Goal: Task Accomplishment & Management: Manage account settings

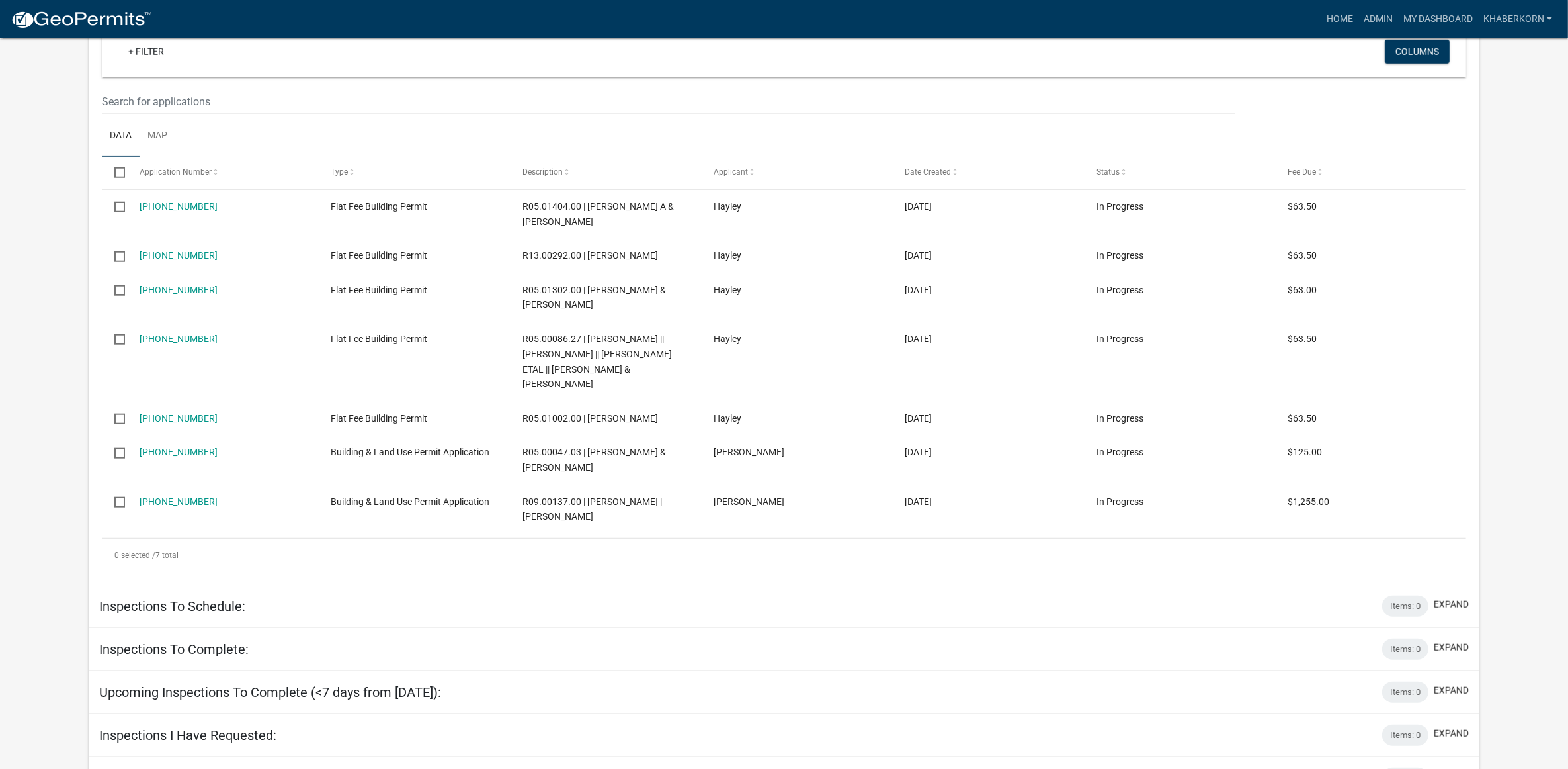
scroll to position [1430, 0]
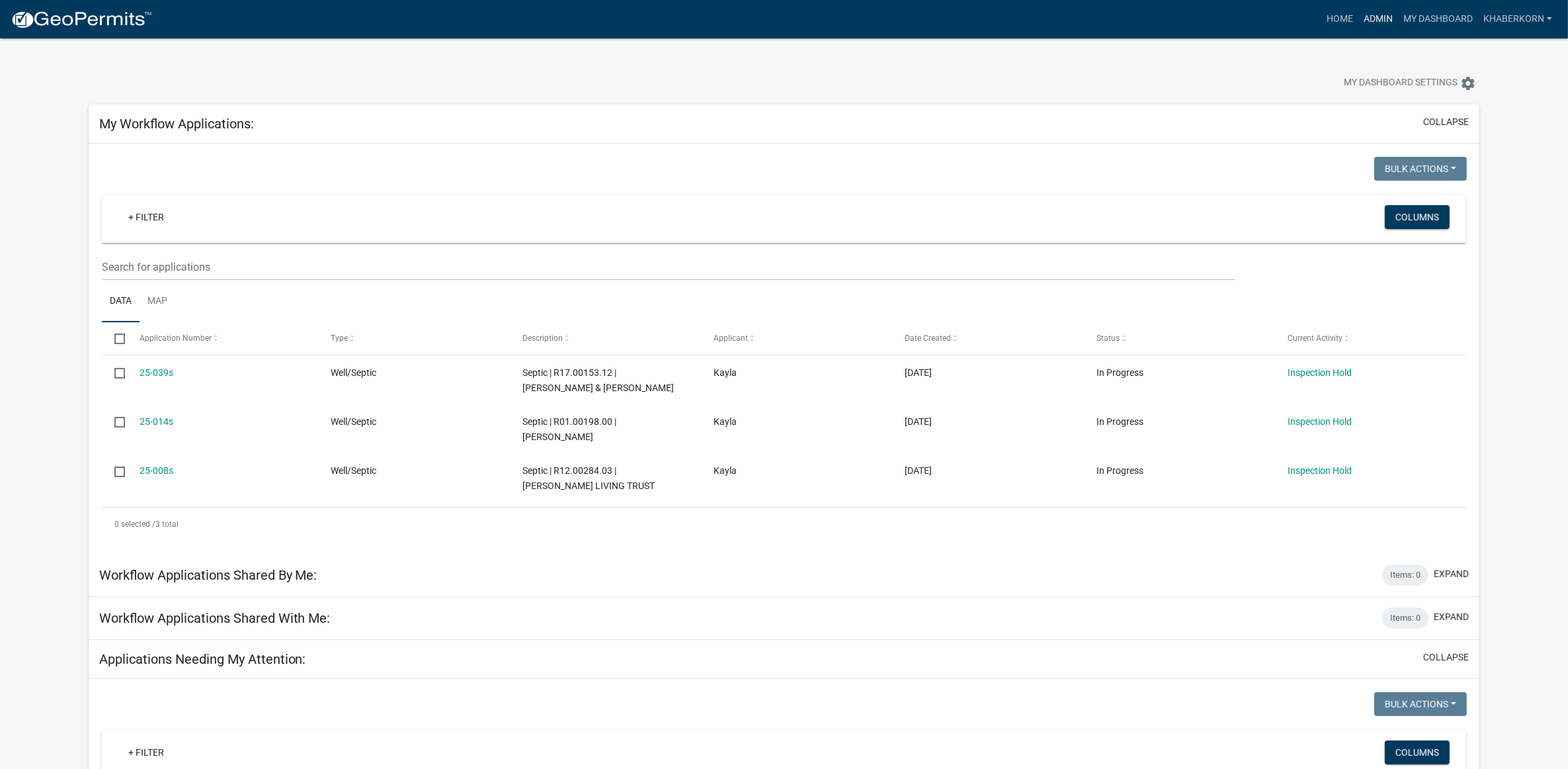
click at [1384, 20] on link "Admin" at bounding box center [1378, 19] width 40 height 25
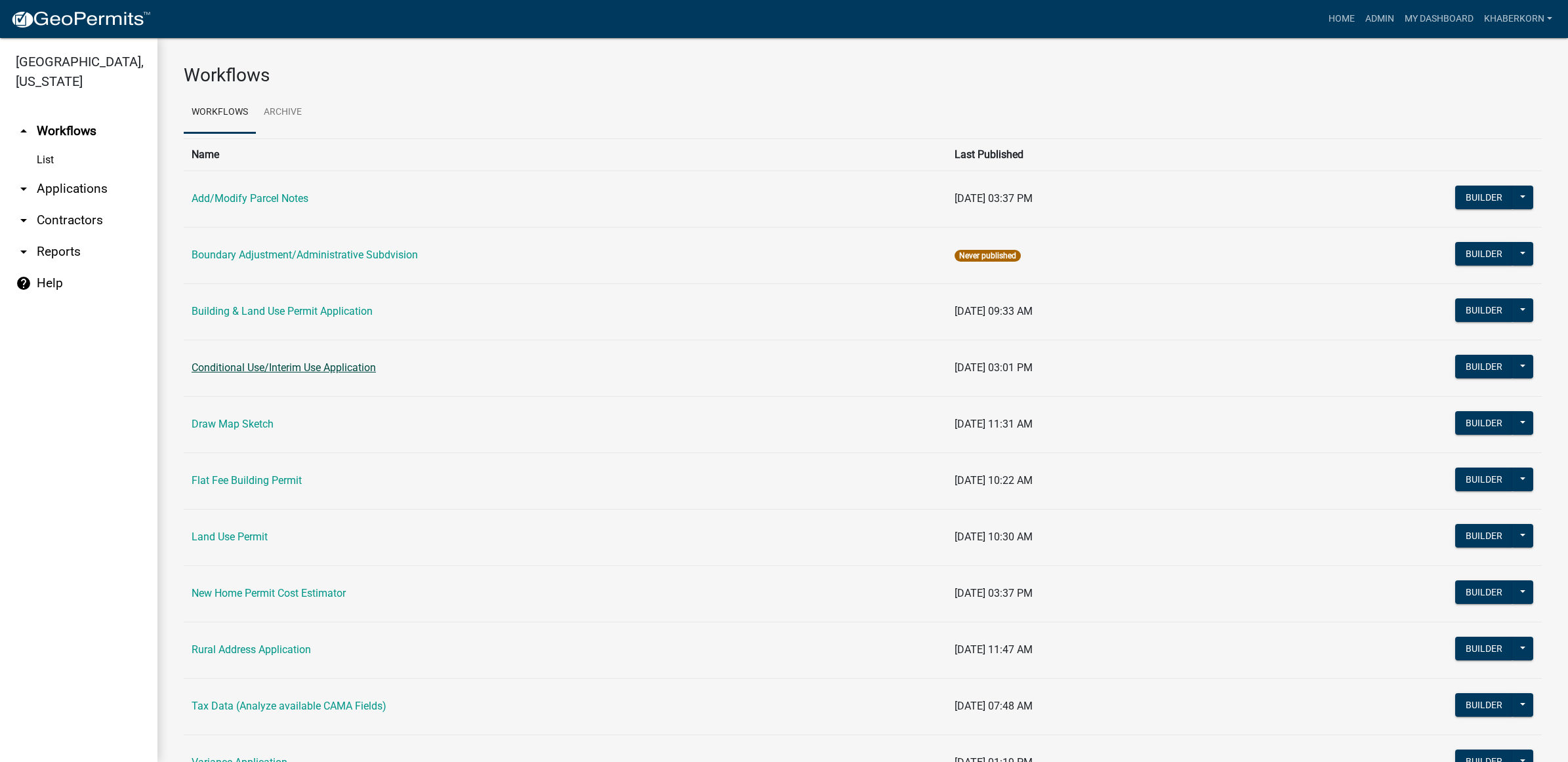
click at [277, 371] on link "Conditional Use/Interim Use Application" at bounding box center [283, 368] width 185 height 13
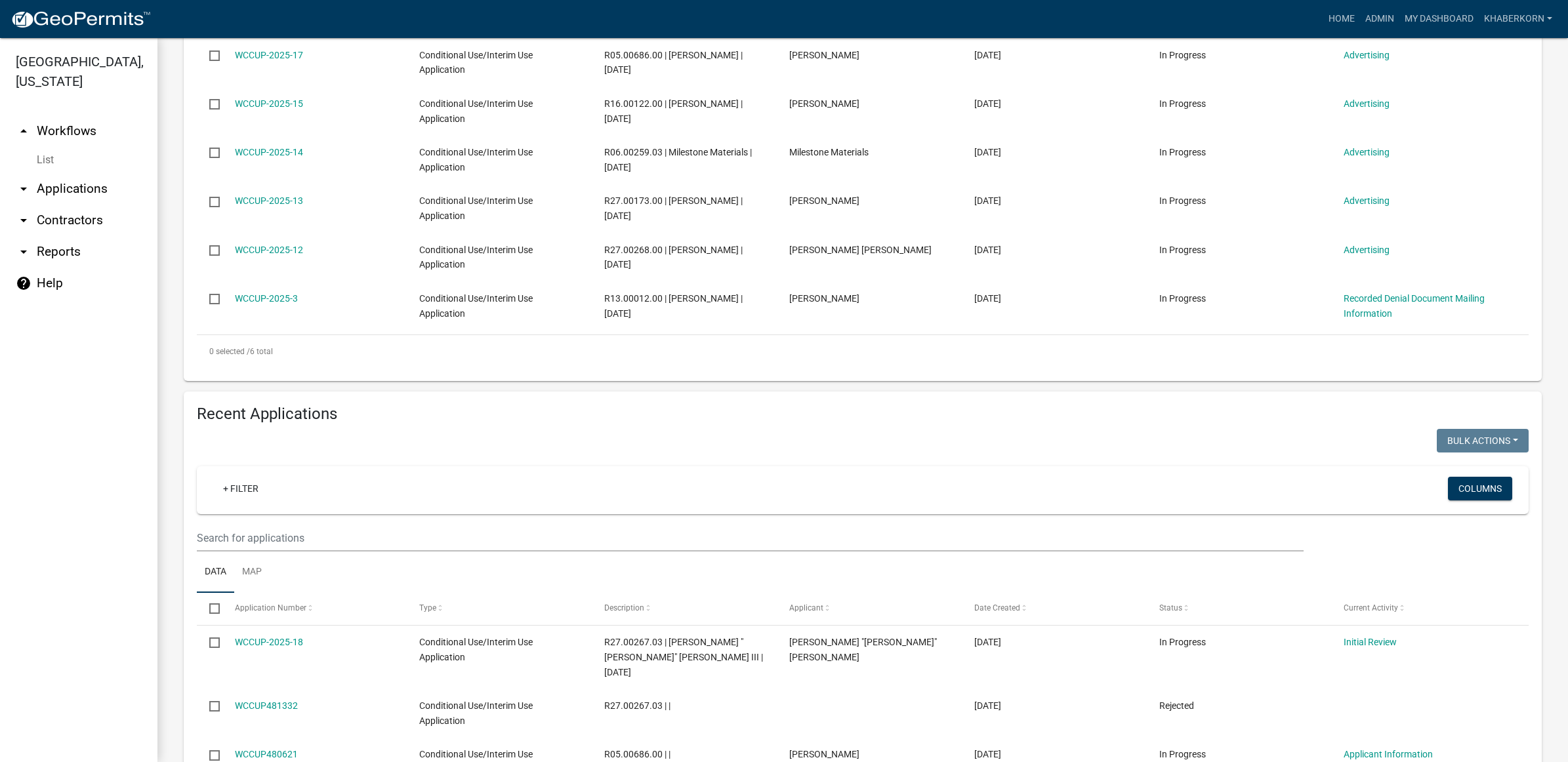
scroll to position [410, 0]
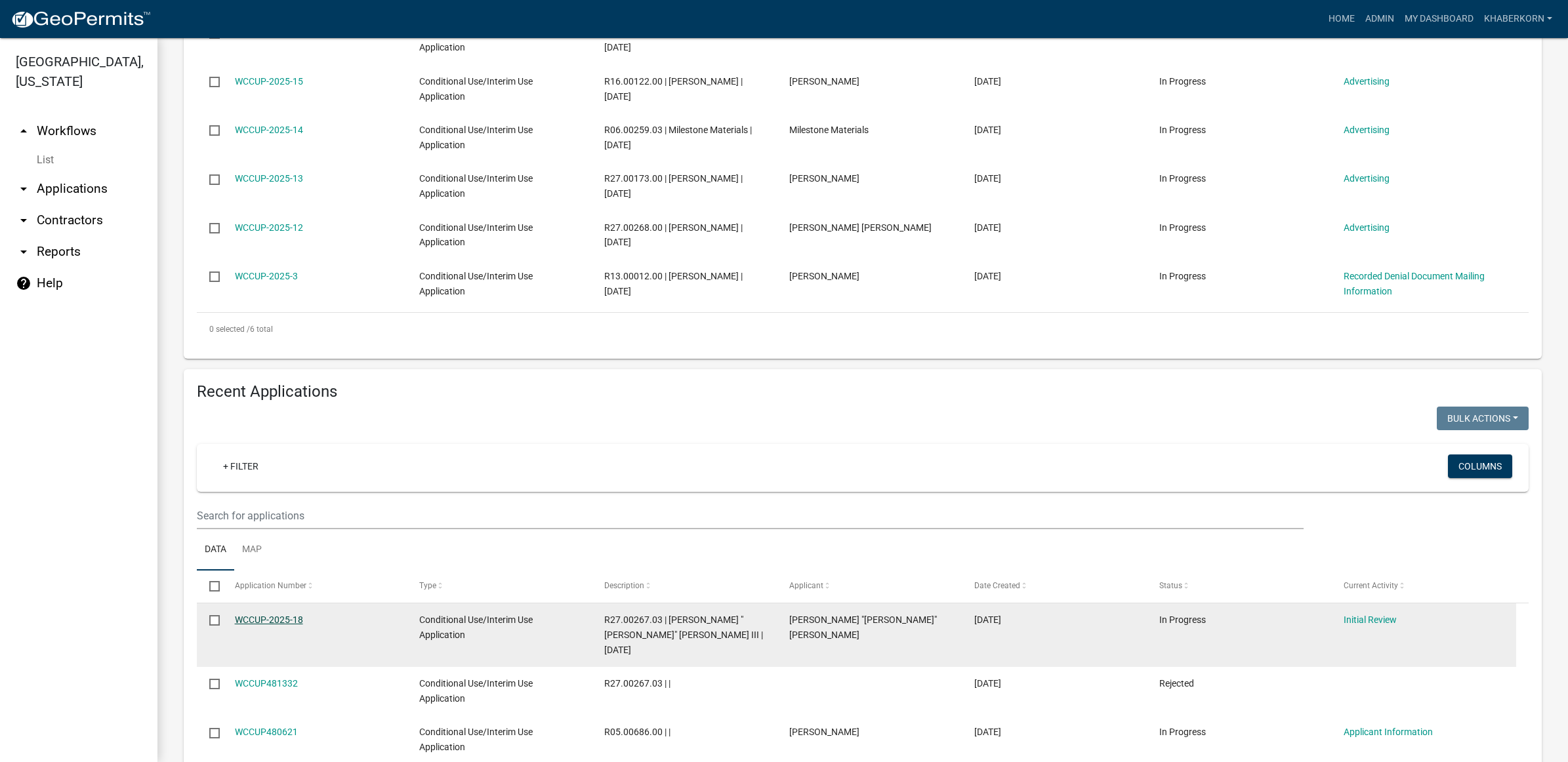
click at [288, 621] on link "WCCUP-2025-18" at bounding box center [268, 620] width 68 height 10
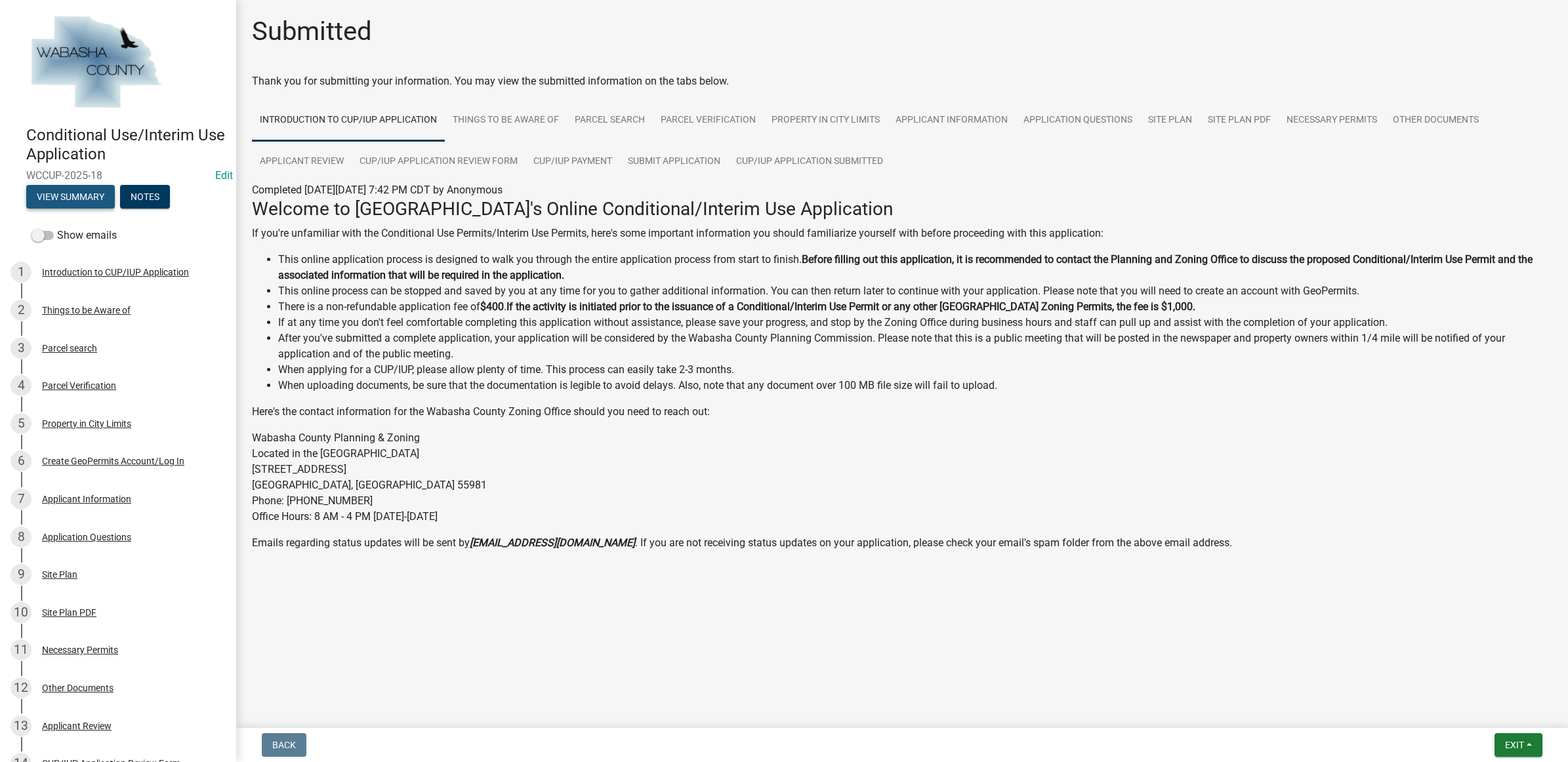
click at [61, 195] on button "View Summary" at bounding box center [70, 197] width 89 height 24
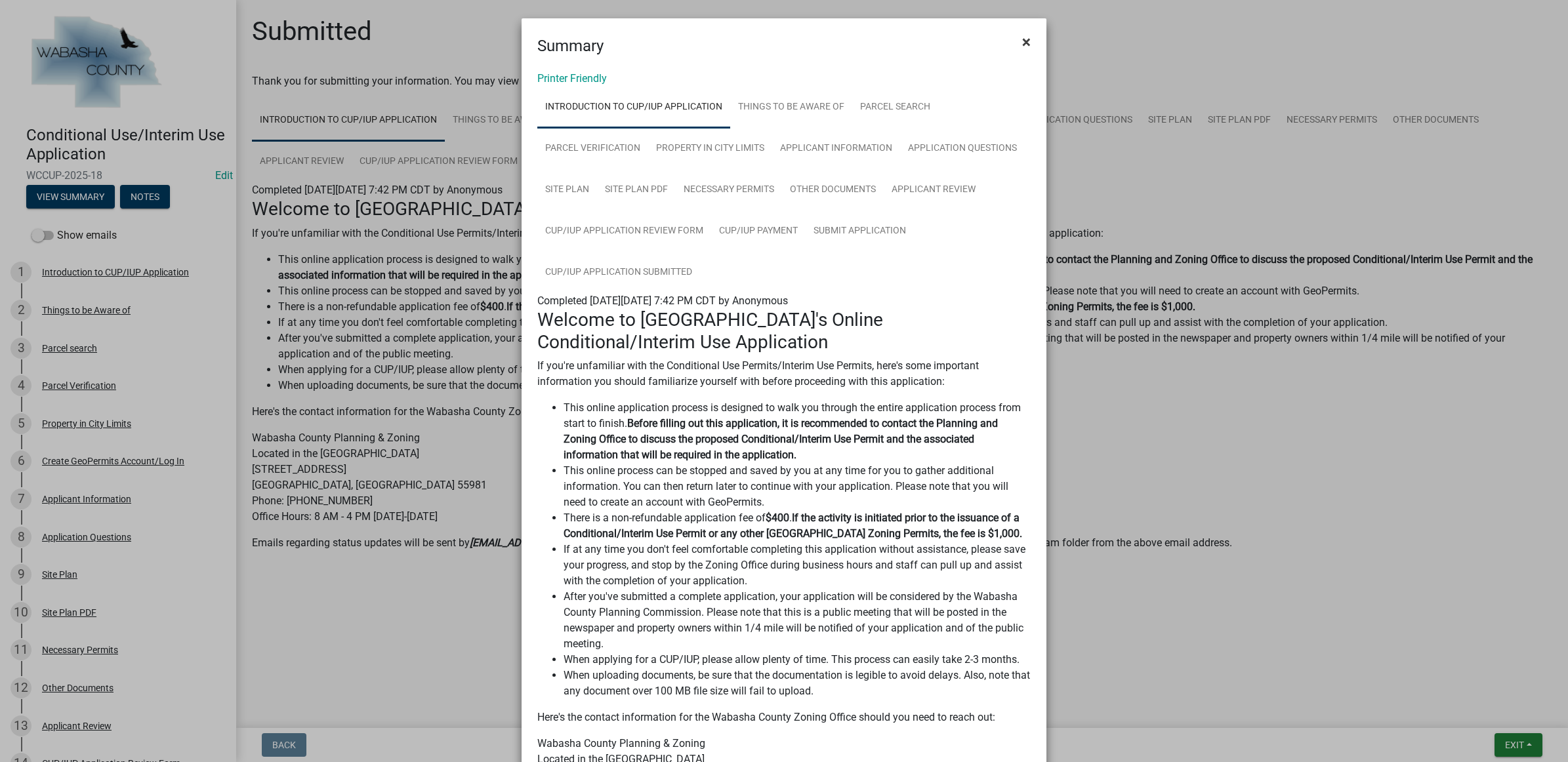
click at [1022, 50] on span "×" at bounding box center [1026, 42] width 8 height 19
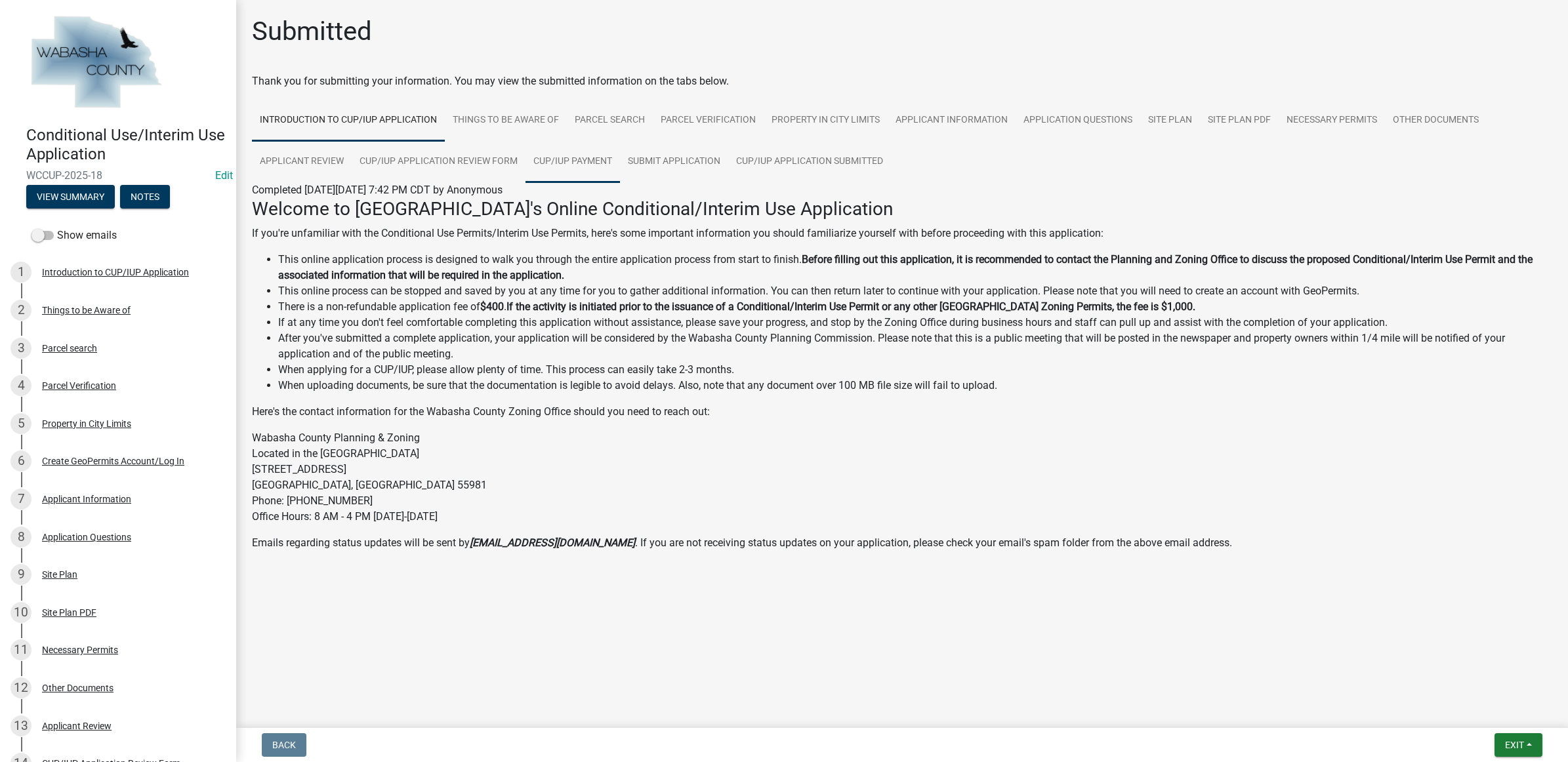
click at [582, 155] on link "CUP/IUP Payment" at bounding box center [572, 162] width 94 height 42
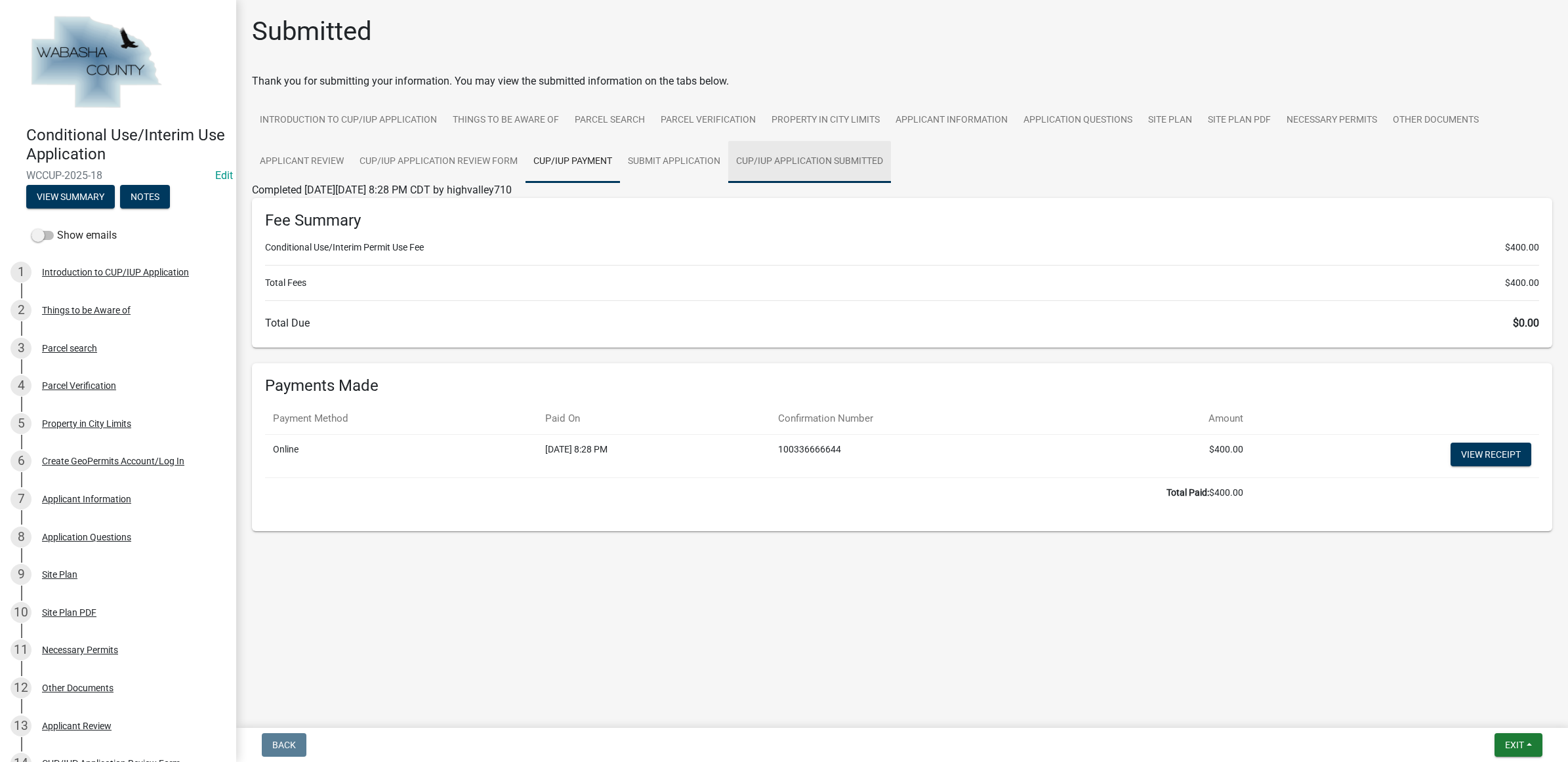
click at [778, 149] on link "CUP/IUP Application Submitted" at bounding box center [809, 162] width 163 height 42
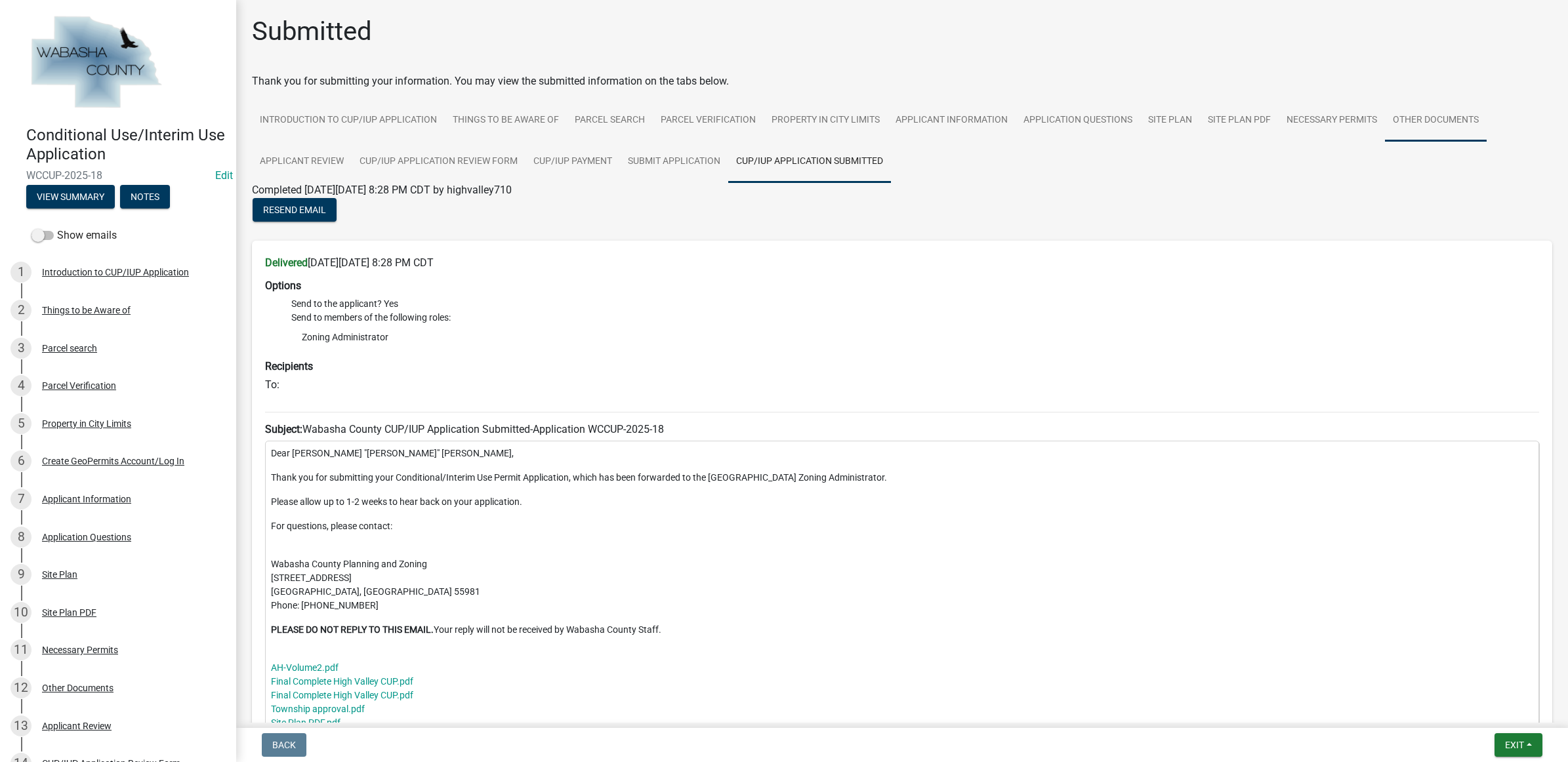
click at [1447, 104] on link "Other Documents" at bounding box center [1436, 120] width 102 height 42
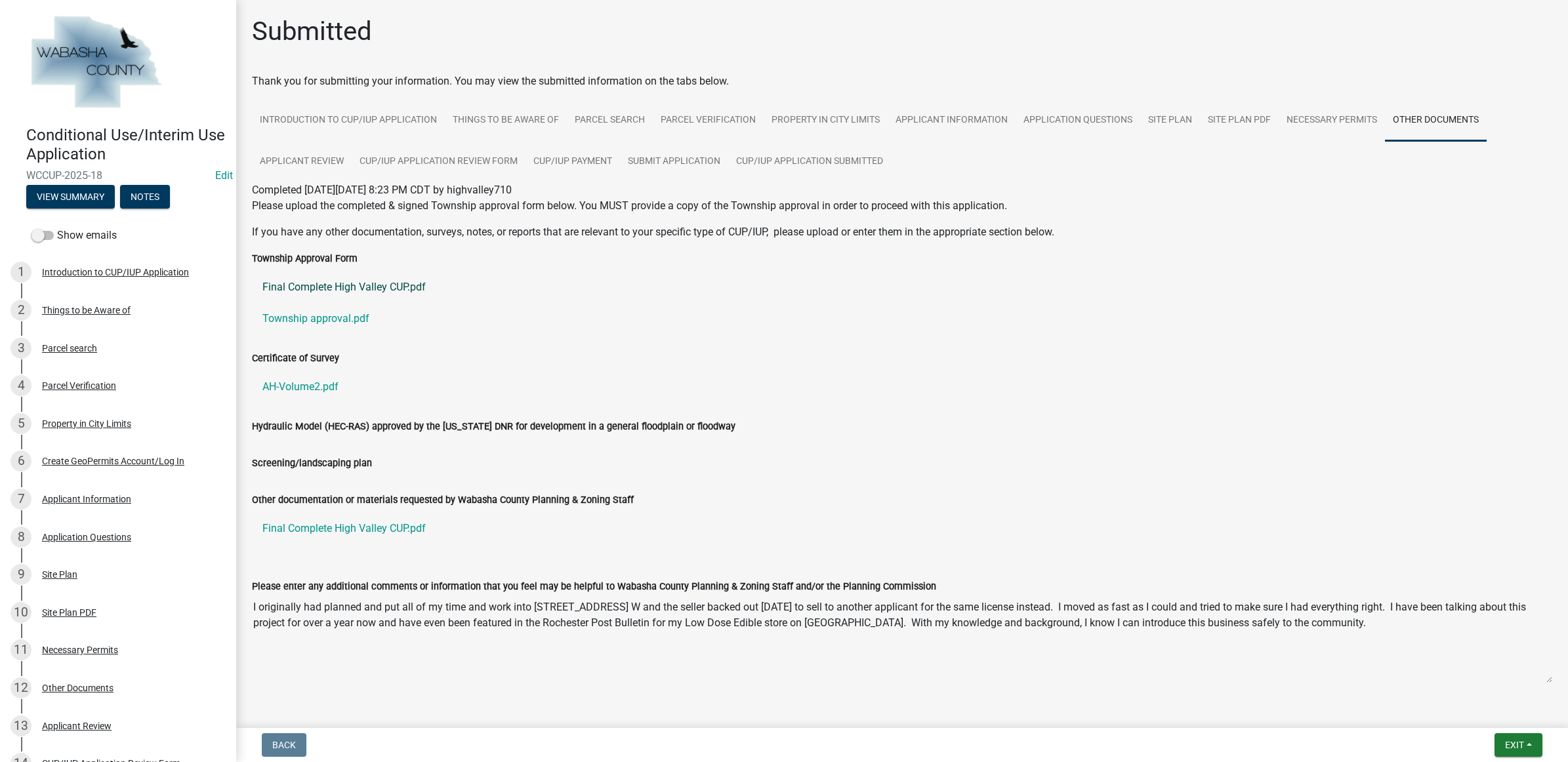
click at [425, 289] on link "Final Complete High Valley CUP.pdf" at bounding box center [902, 287] width 1300 height 31
click at [298, 385] on link "AH-Volume2.pdf" at bounding box center [902, 387] width 1300 height 31
click at [1510, 746] on span "Exit" at bounding box center [1514, 745] width 19 height 10
click at [1480, 713] on button "Save & Exit" at bounding box center [1490, 711] width 105 height 31
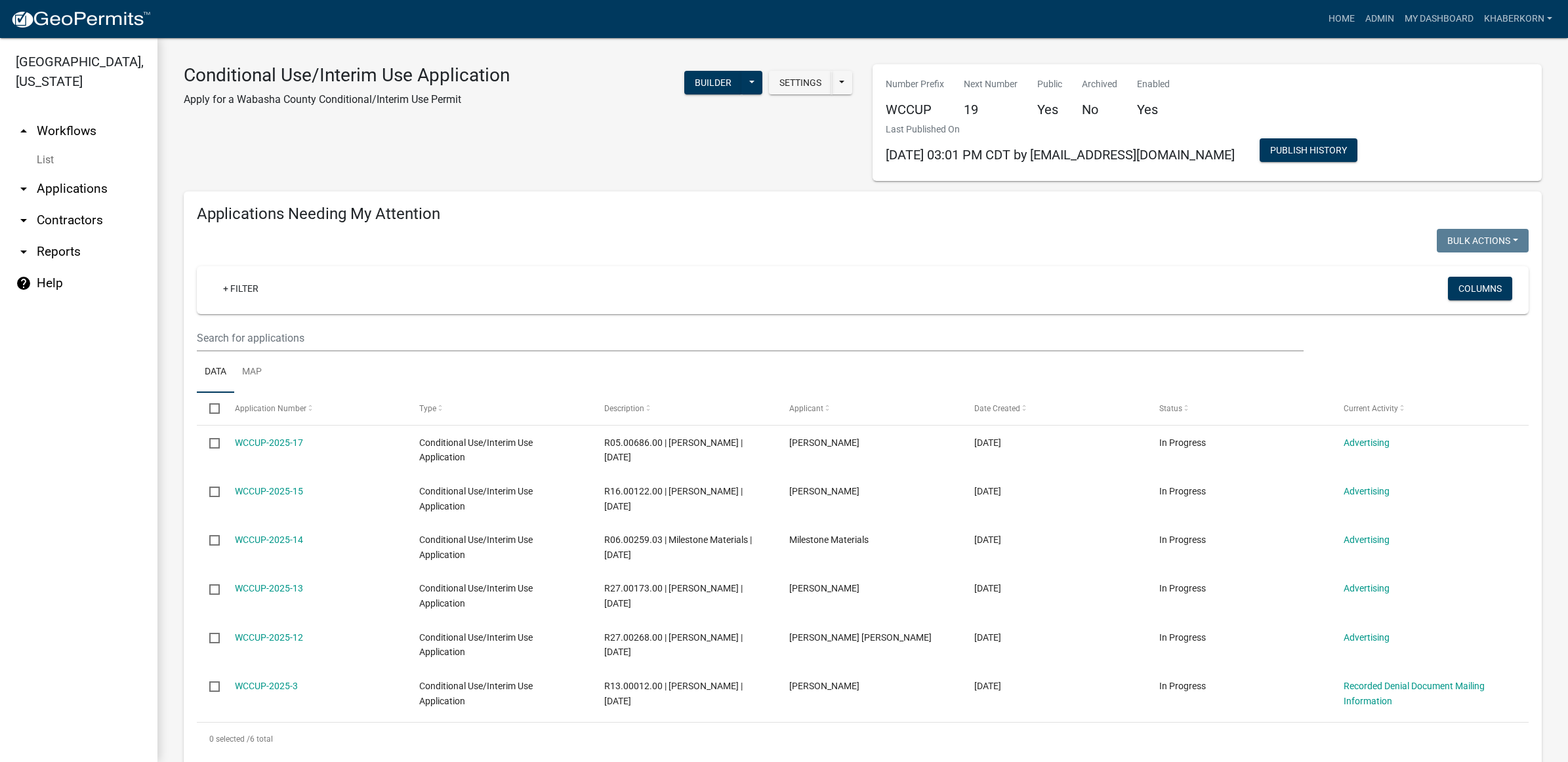
scroll to position [82, 0]
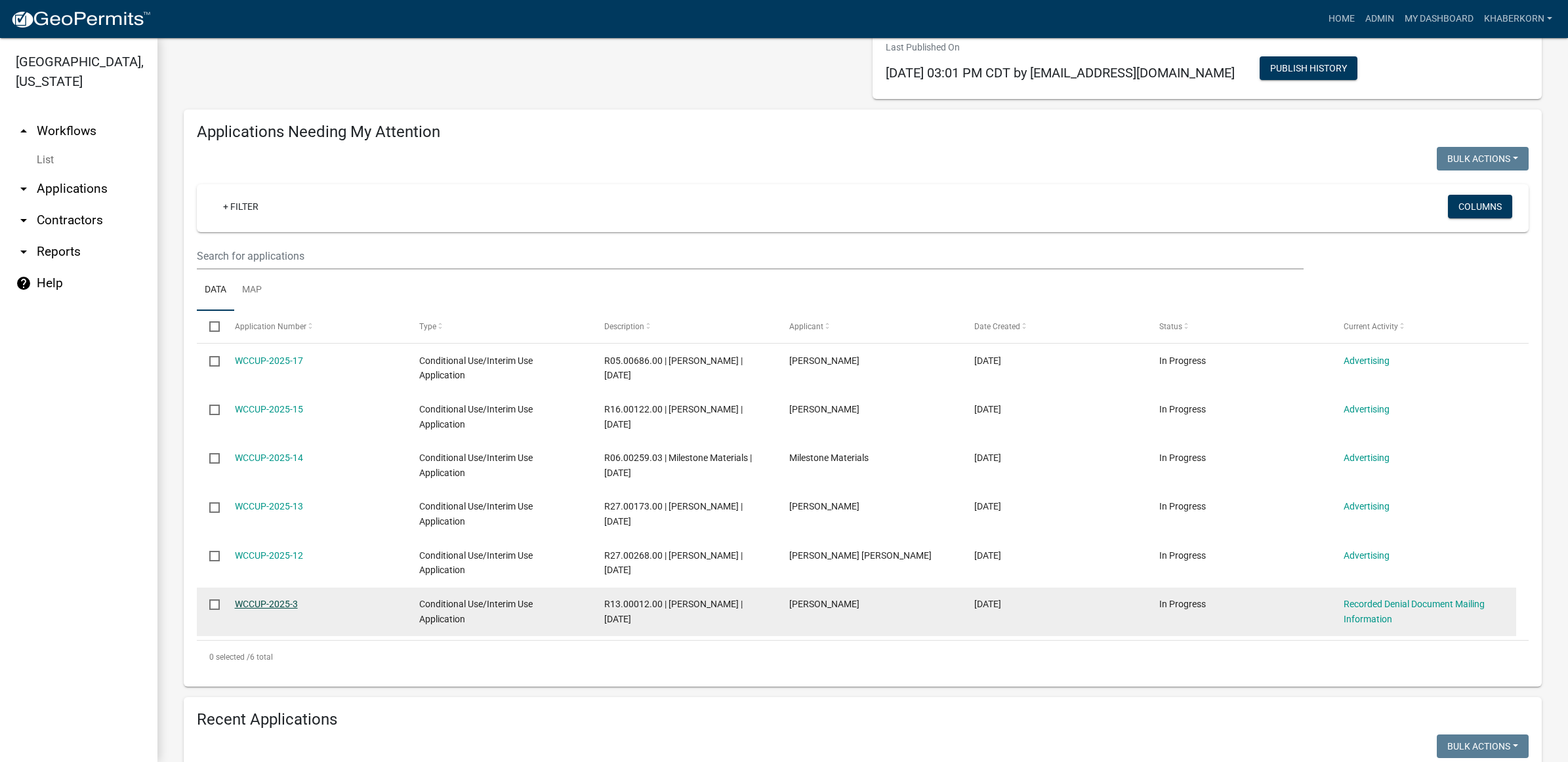
click at [287, 601] on link "WCCUP-2025-3" at bounding box center [266, 604] width 63 height 10
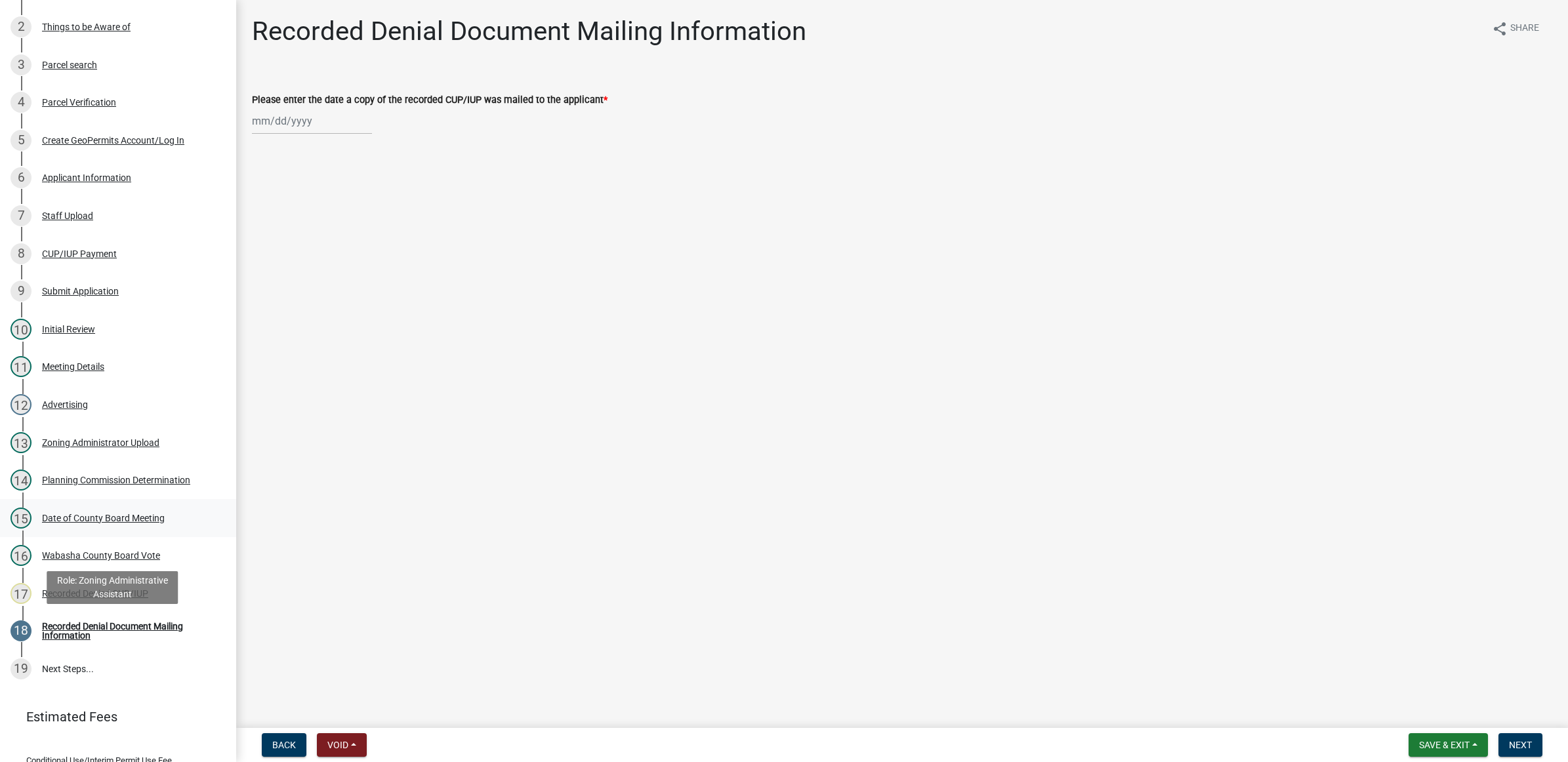
scroll to position [328, 0]
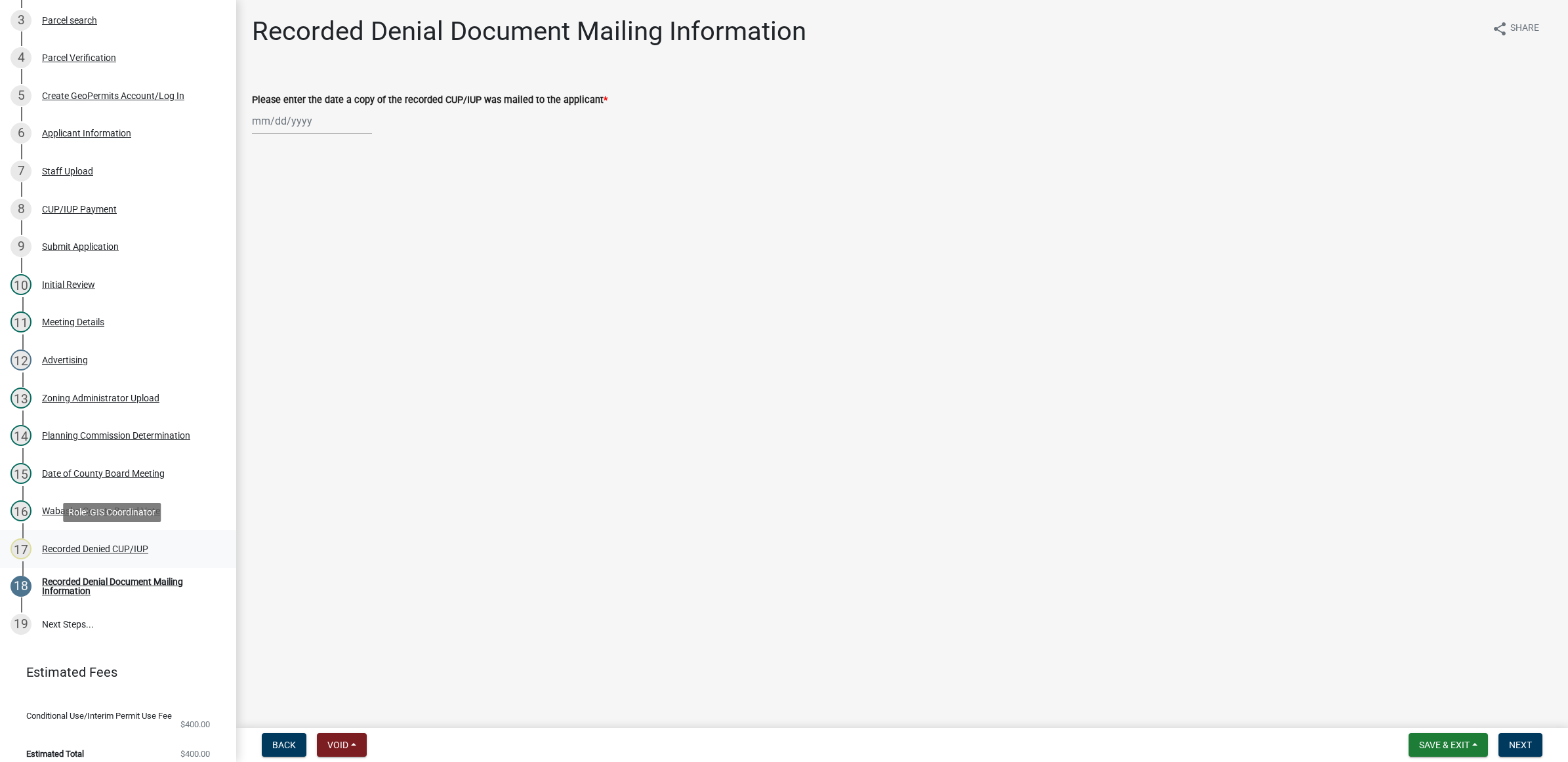
click at [108, 545] on div "Recorded Denied CUP/IUP" at bounding box center [95, 549] width 106 height 9
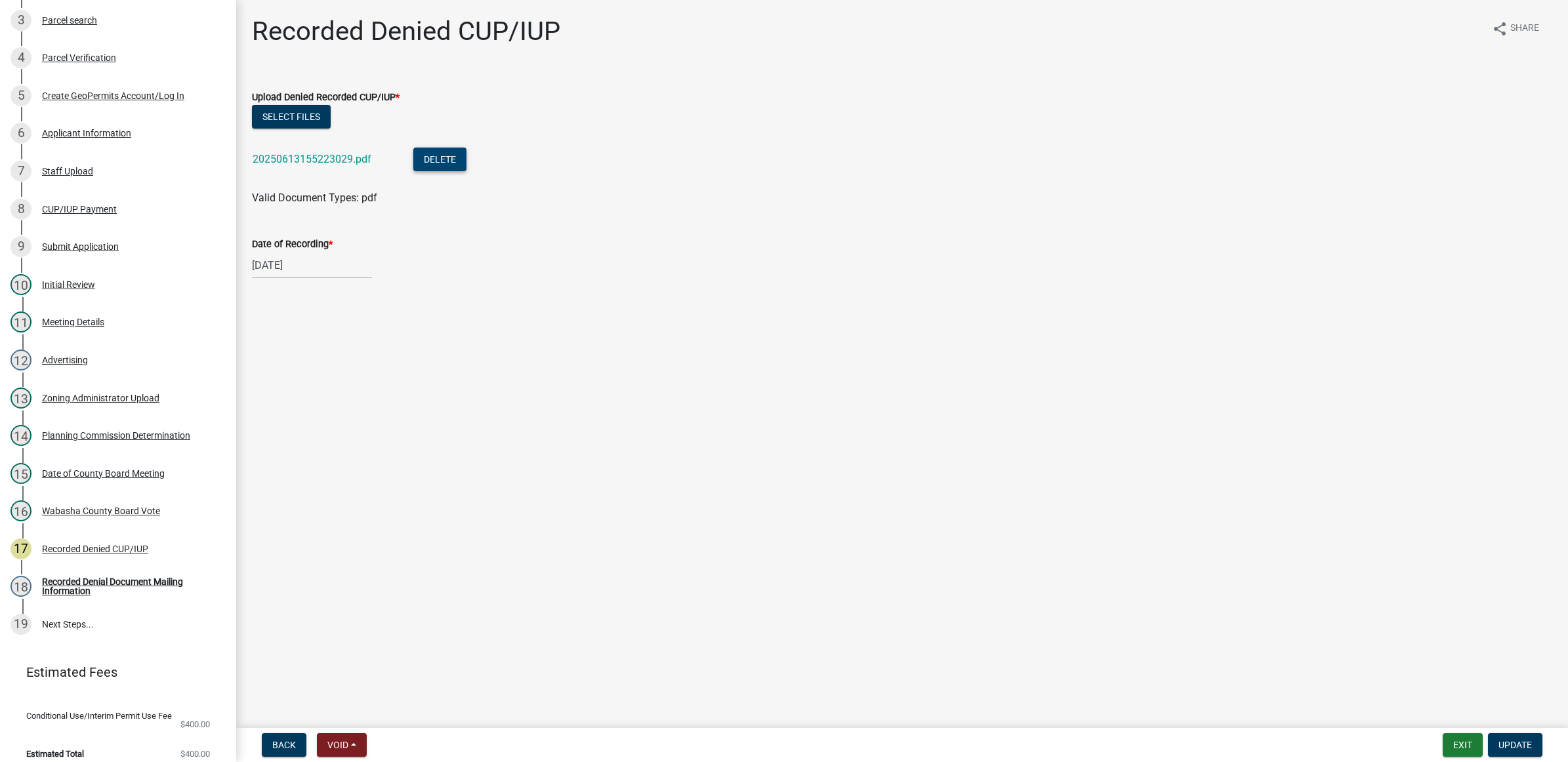
click at [448, 152] on button "Delete" at bounding box center [439, 160] width 53 height 24
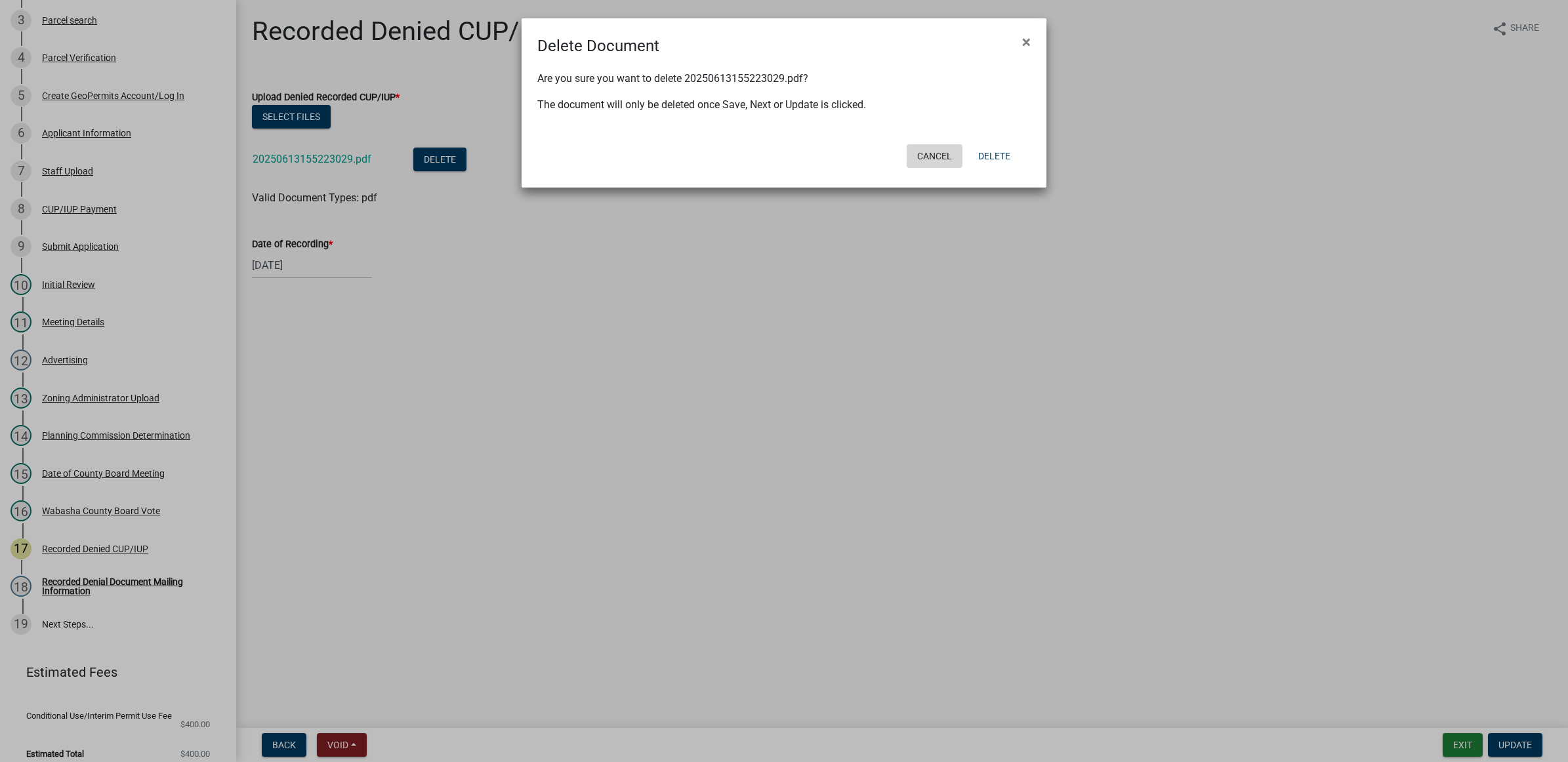
click at [939, 155] on button "Cancel" at bounding box center [934, 156] width 56 height 24
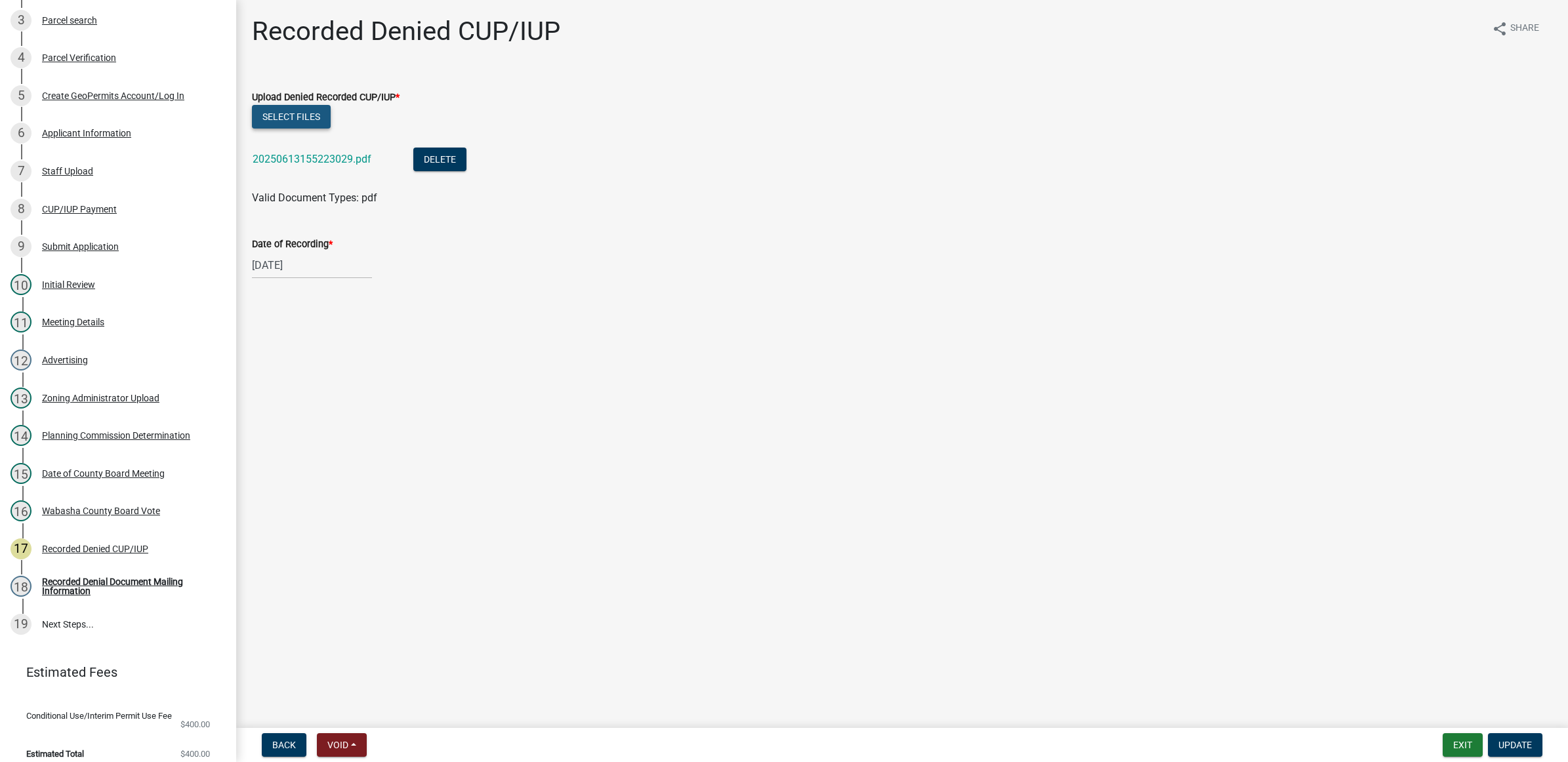
click at [255, 111] on button "Select files" at bounding box center [291, 117] width 78 height 24
click at [297, 321] on div "04/02/2025" at bounding box center [312, 313] width 120 height 27
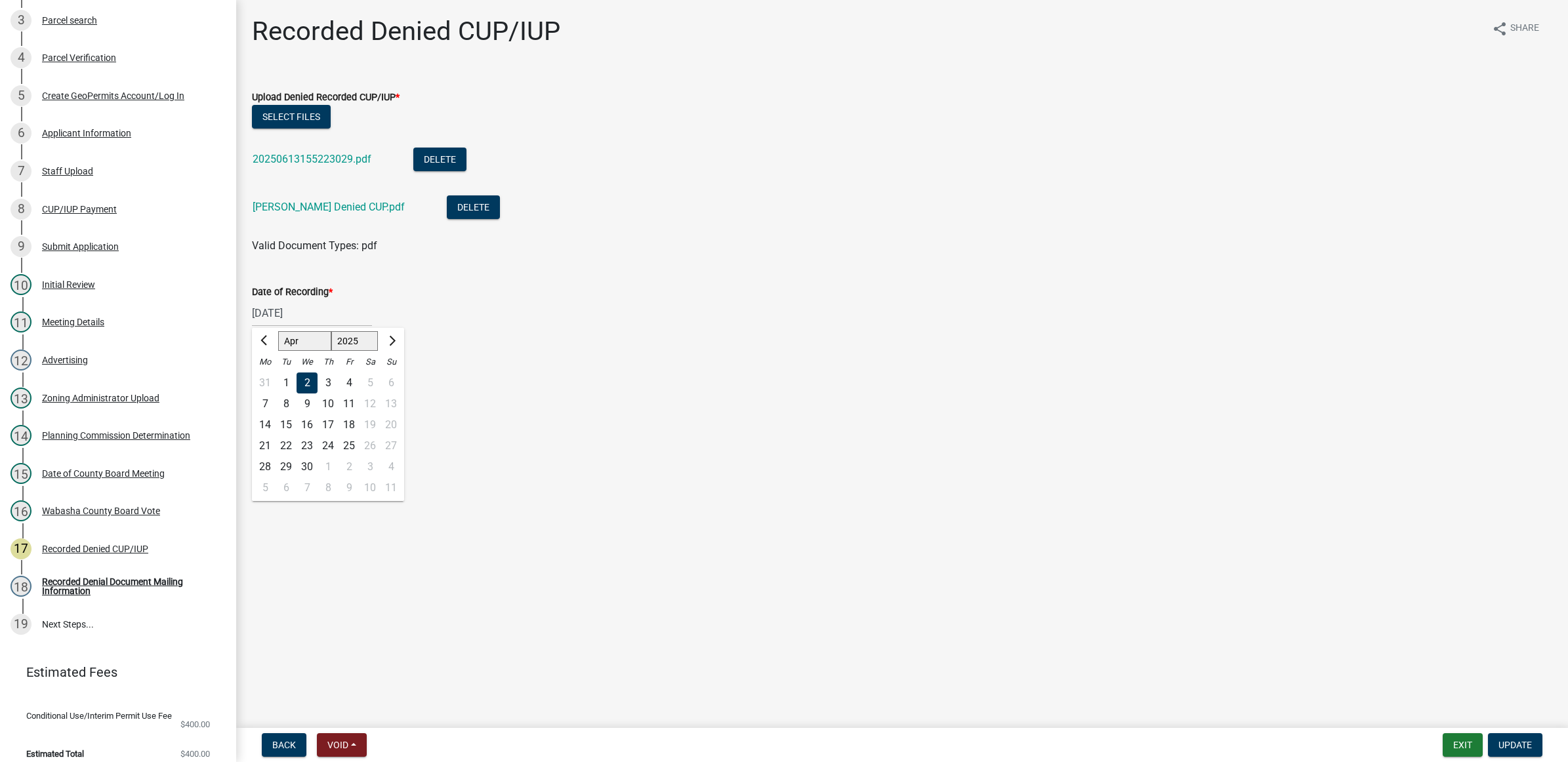
click at [397, 339] on div at bounding box center [391, 341] width 26 height 21
click at [397, 339] on button "Next month" at bounding box center [391, 341] width 16 height 21
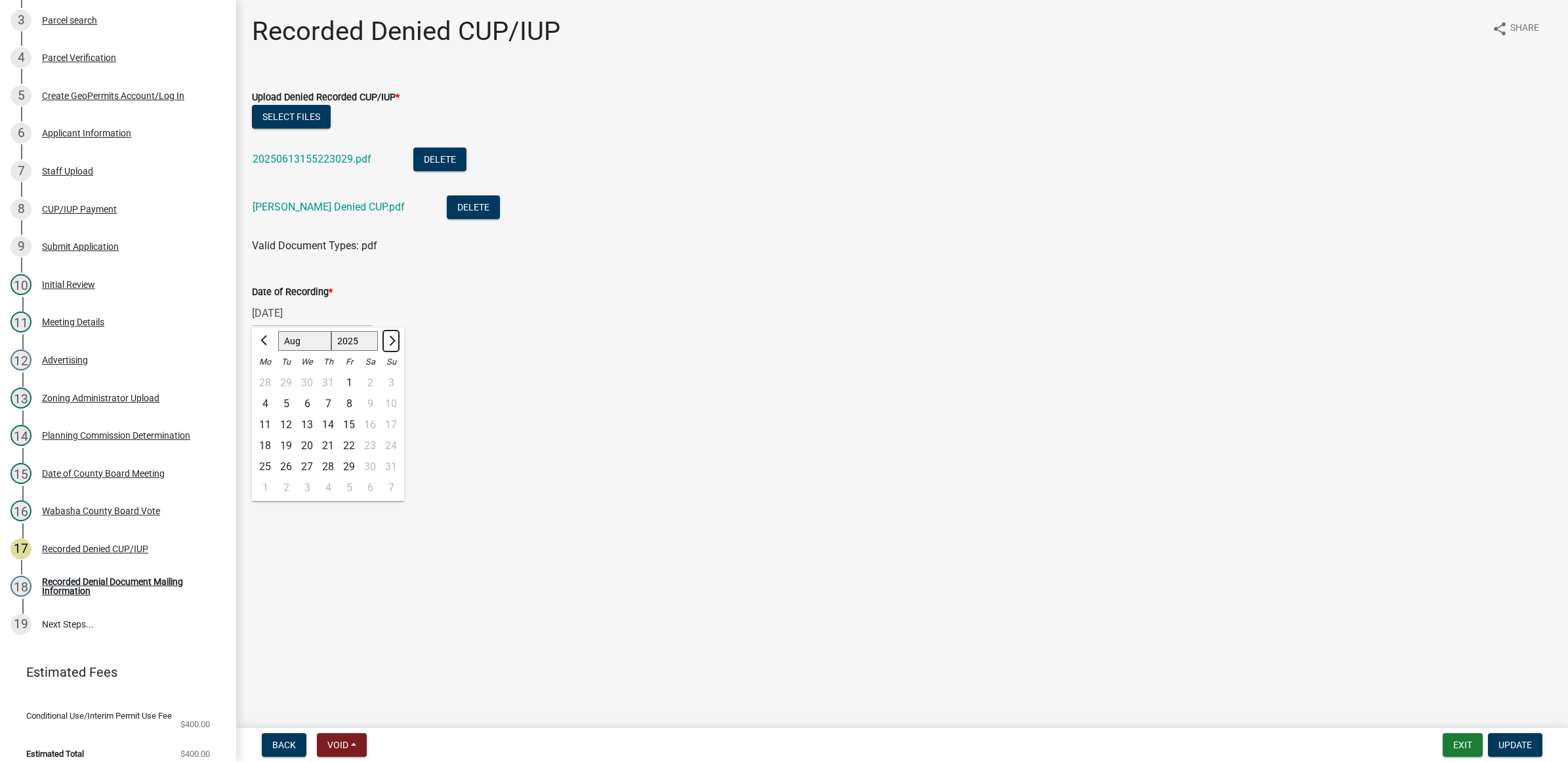
click at [397, 339] on button "Next month" at bounding box center [391, 341] width 16 height 21
select select "9"
click at [351, 403] on div "12" at bounding box center [349, 404] width 21 height 21
type input "09/12/2025"
click at [1507, 751] on button "Update" at bounding box center [1515, 745] width 55 height 24
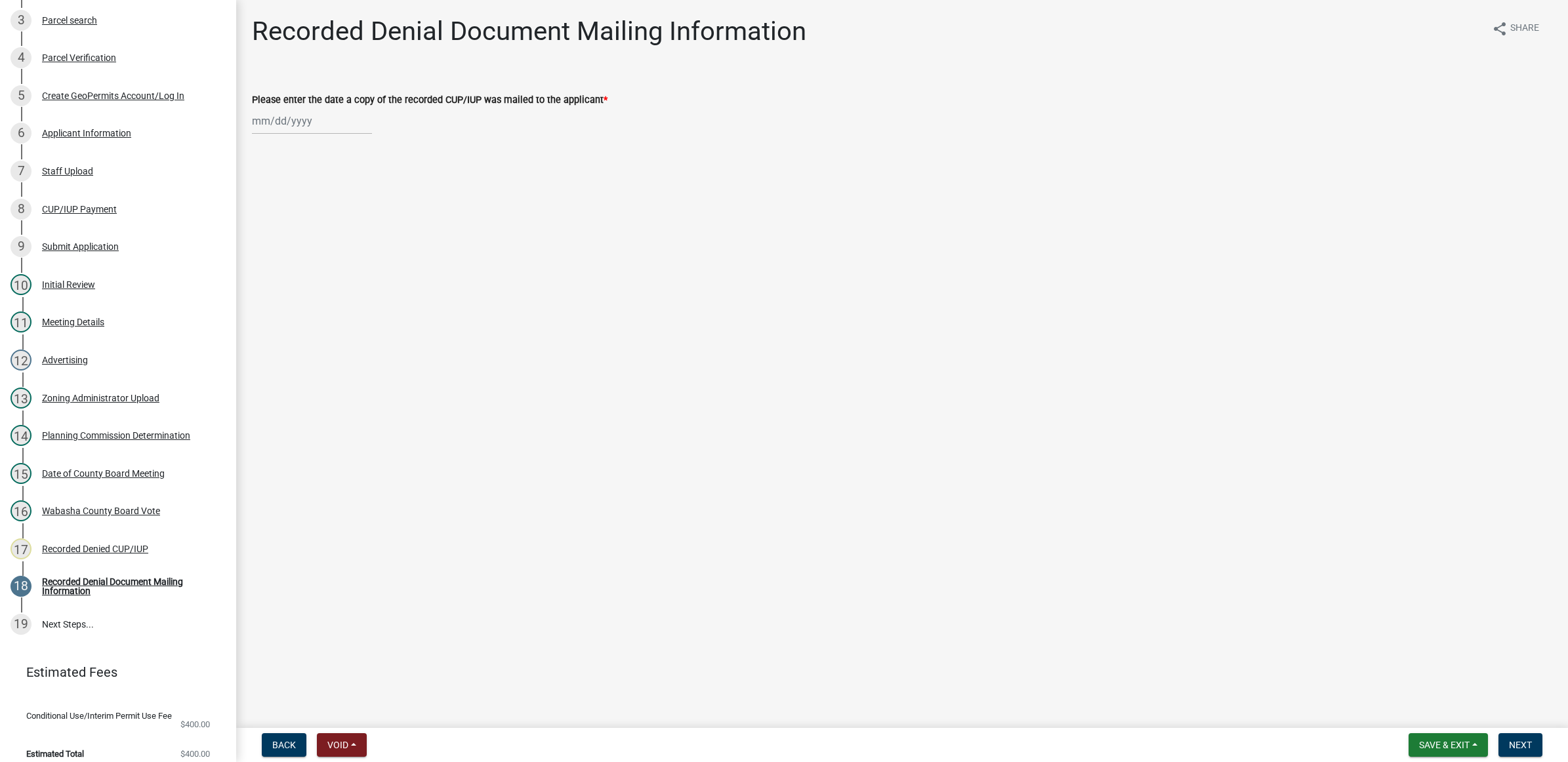
select select "9"
click at [347, 121] on div "Aug Sep 2025 Mo Tu We Th Fr Sa Su 1 2 3 4 5 6 7 8 9 10 11 12 13 14 15 16 17 18 …" at bounding box center [312, 121] width 120 height 27
click at [345, 207] on div "12" at bounding box center [349, 212] width 21 height 21
type input "09/12/2025"
click at [1519, 749] on span "Next" at bounding box center [1520, 745] width 23 height 10
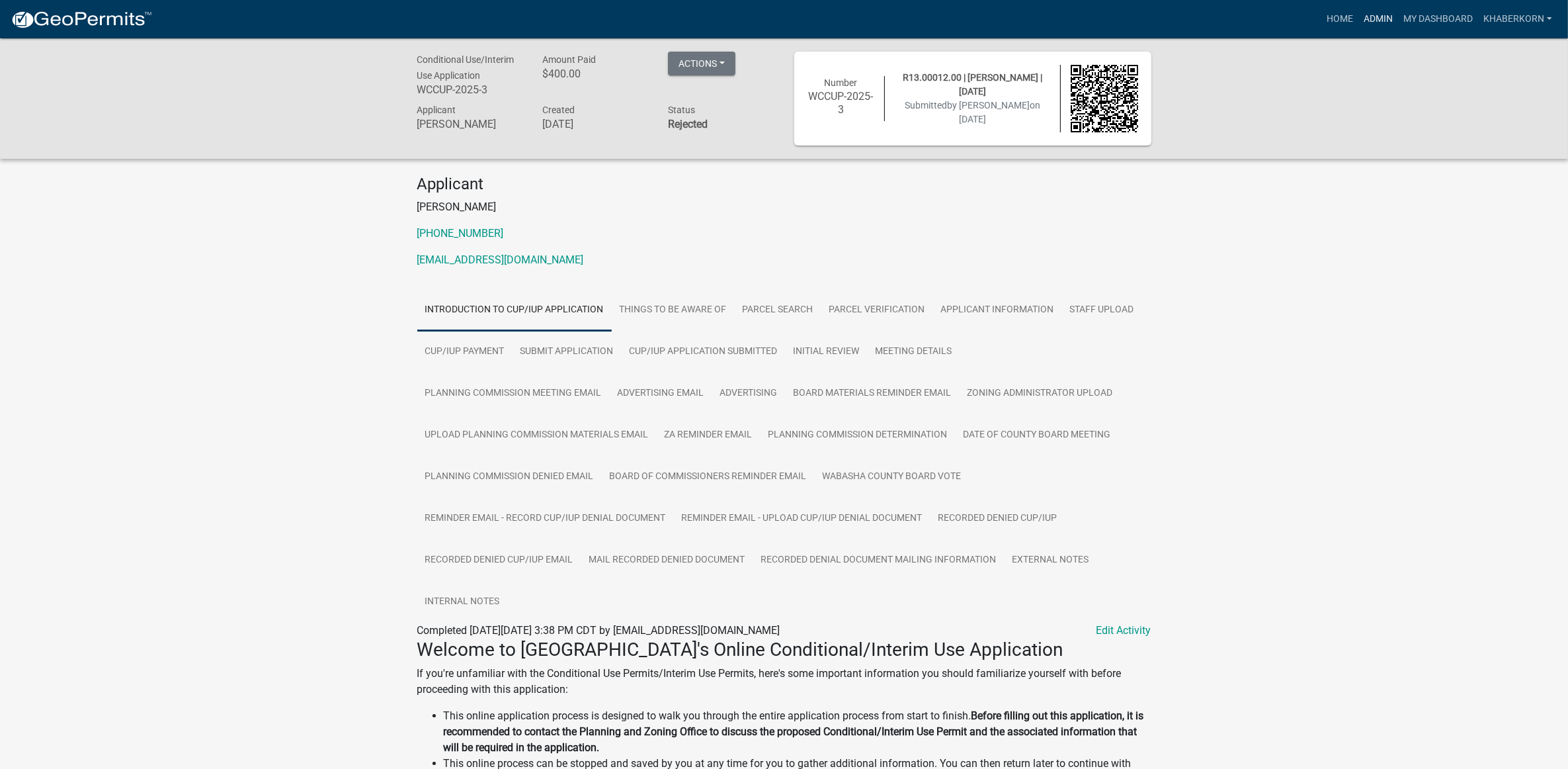
click at [1371, 8] on link "Admin" at bounding box center [1378, 19] width 40 height 25
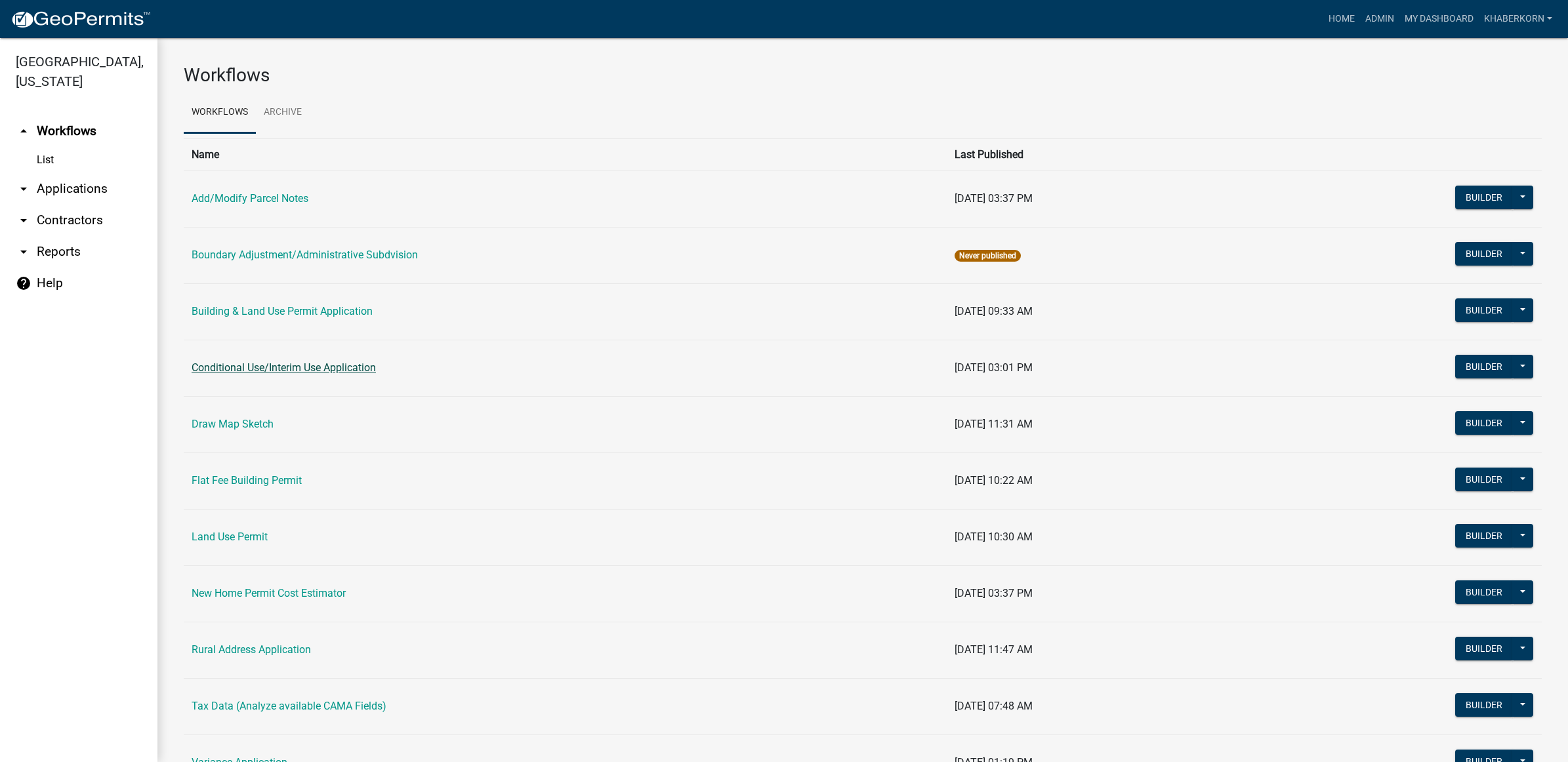
click at [256, 368] on link "Conditional Use/Interim Use Application" at bounding box center [283, 368] width 185 height 13
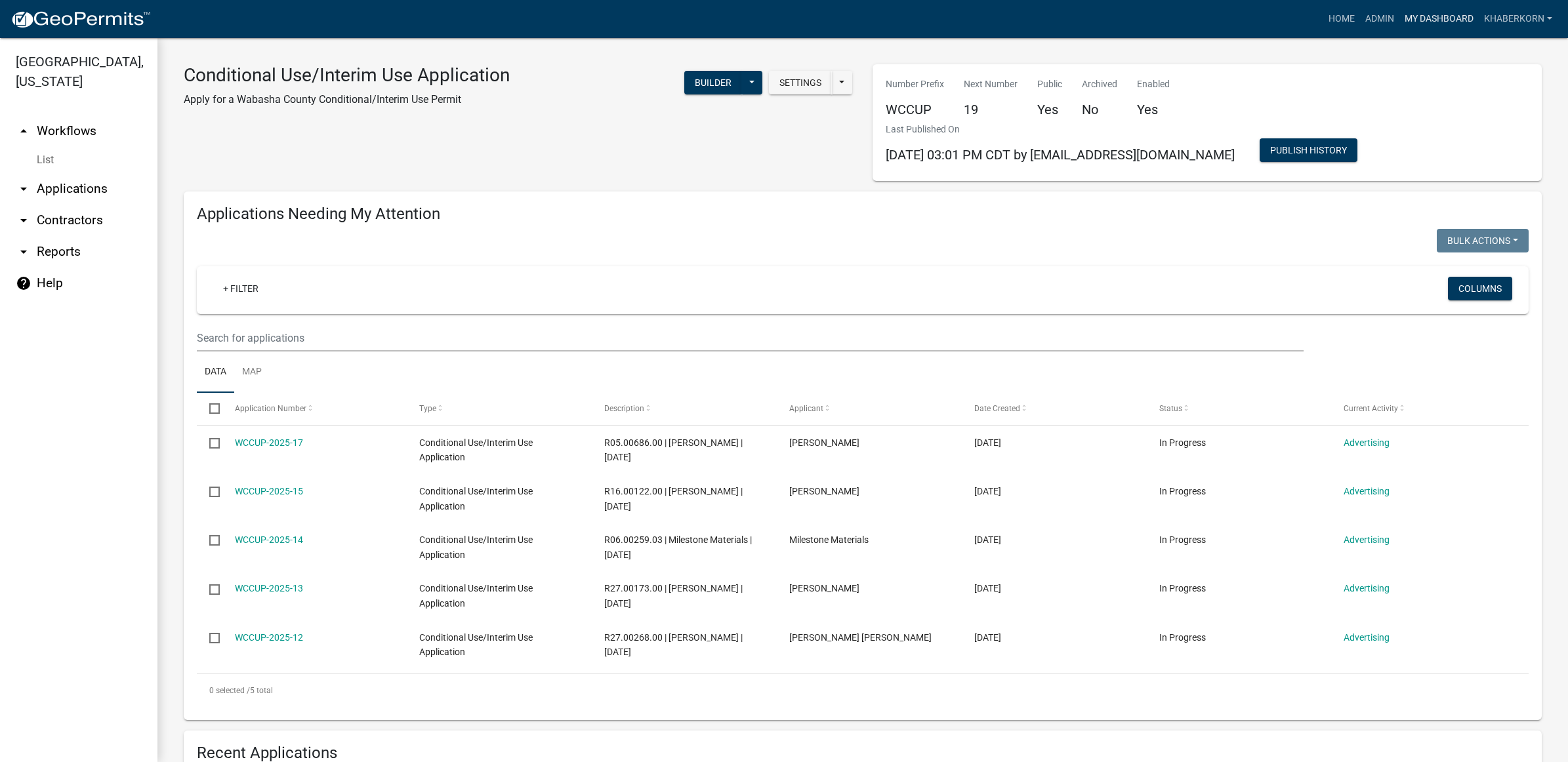
click at [1421, 18] on link "My Dashboard" at bounding box center [1439, 19] width 79 height 25
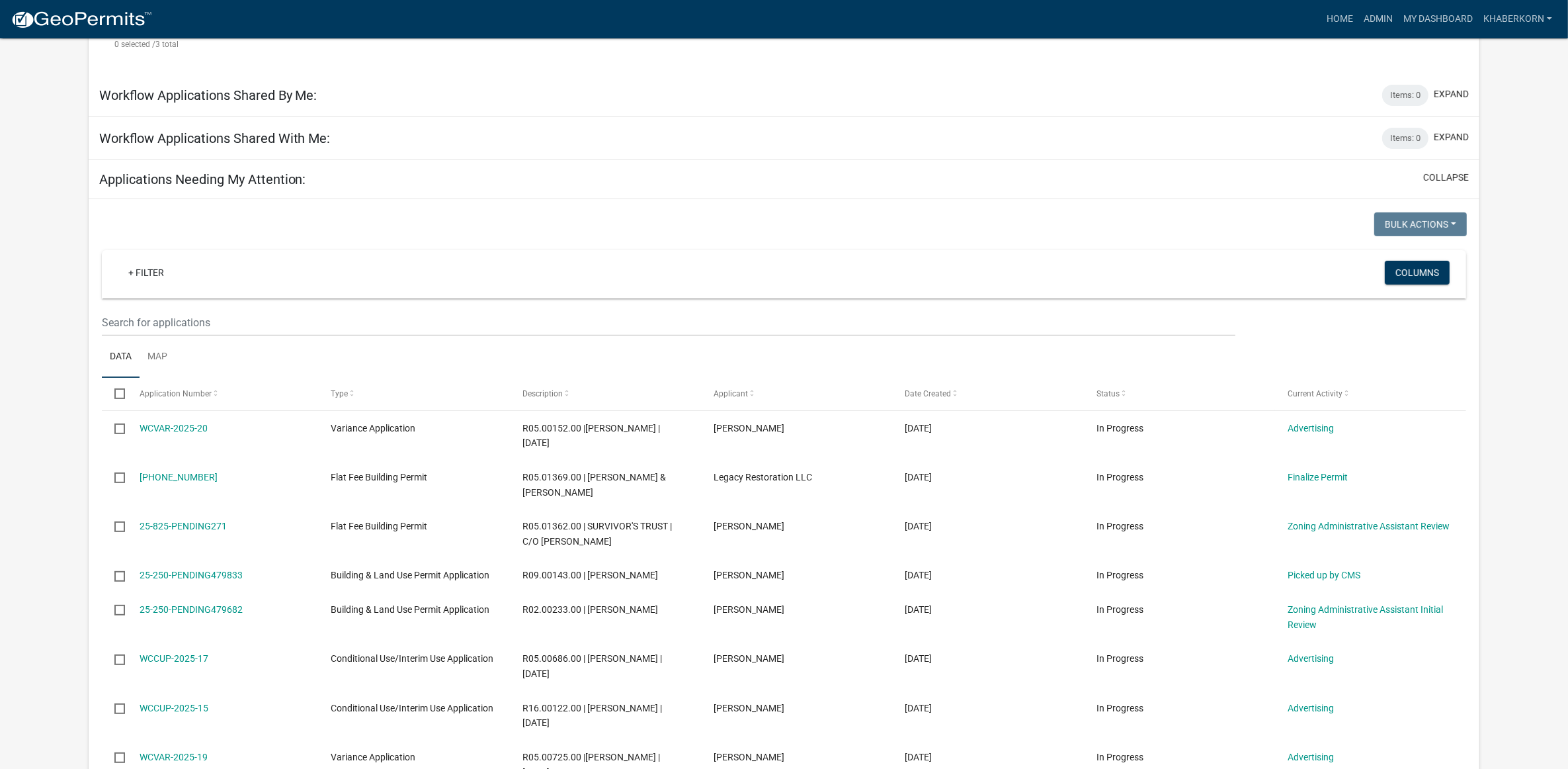
scroll to position [496, 0]
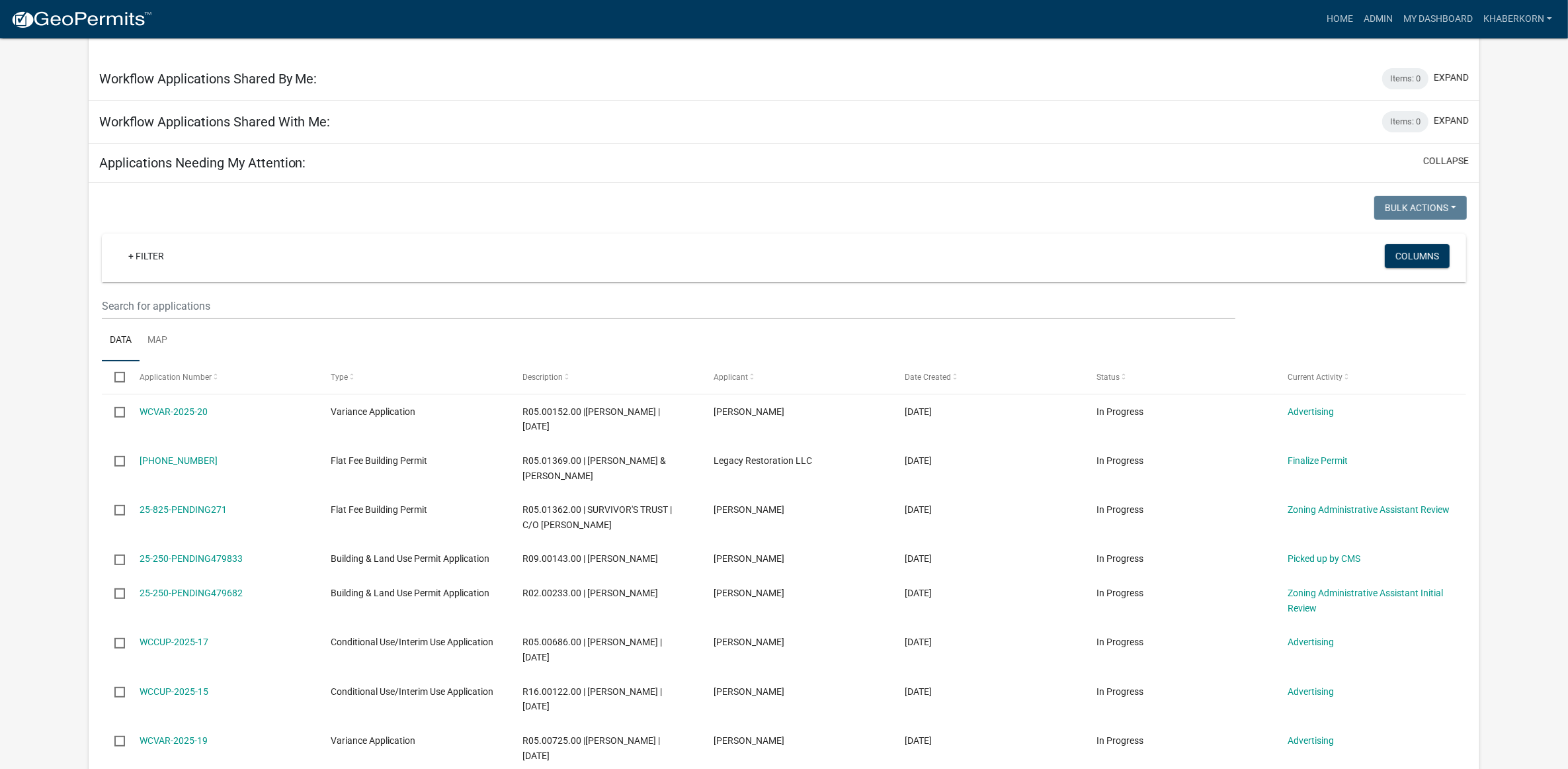
scroll to position [662, 0]
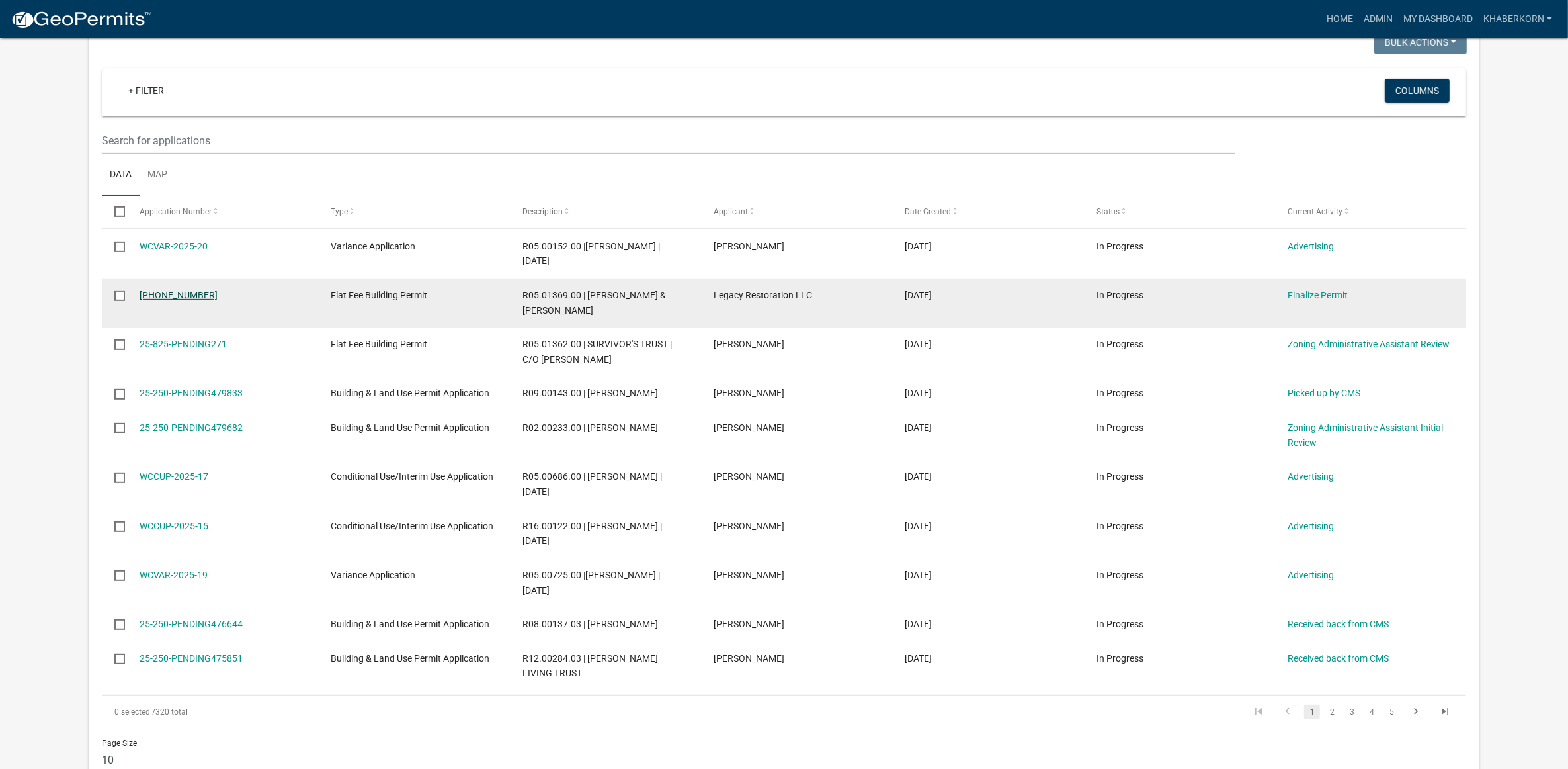
click at [156, 290] on link "[PHONE_NUMBER]" at bounding box center [179, 296] width 78 height 11
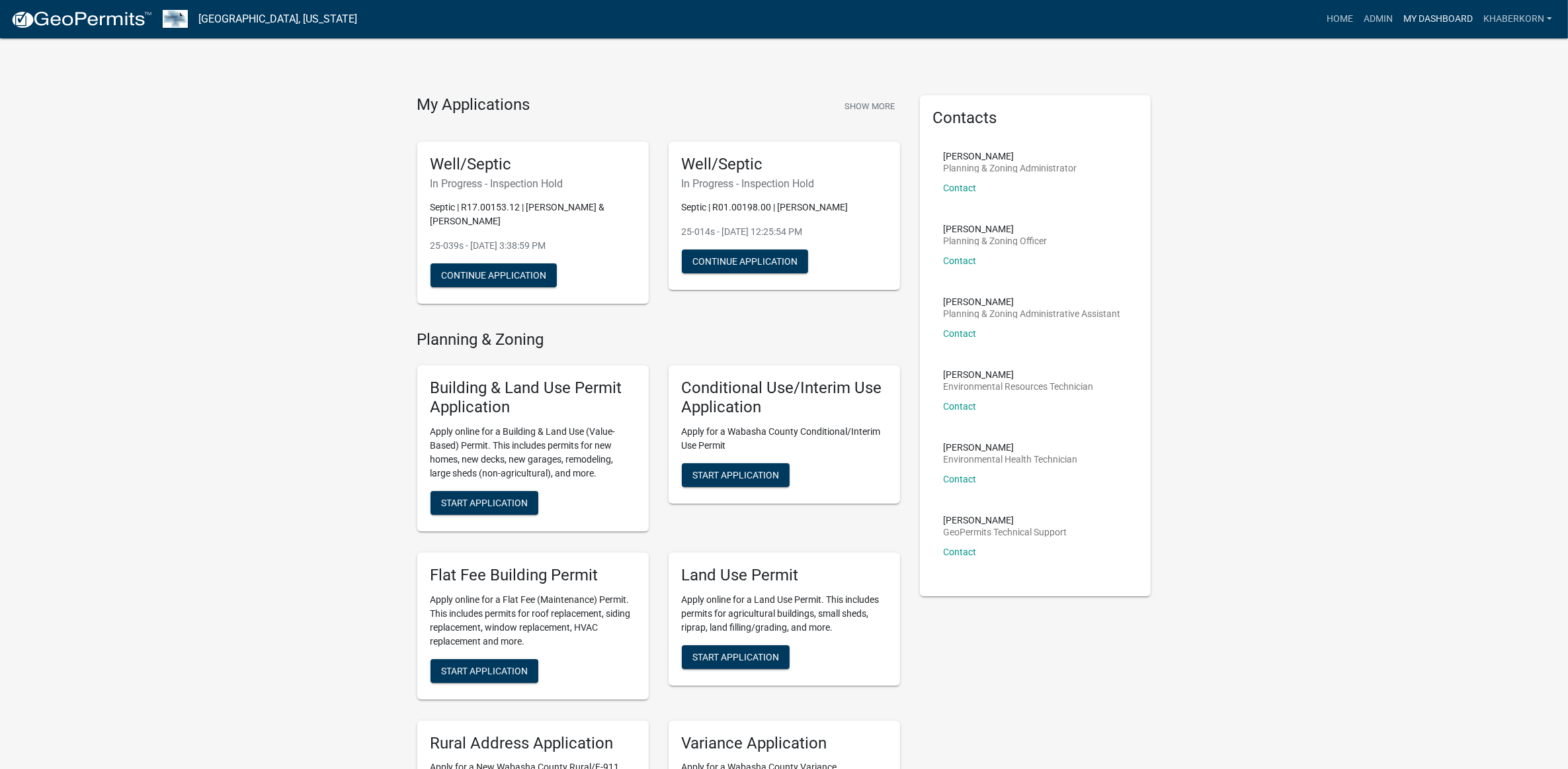
click at [1436, 14] on link "My Dashboard" at bounding box center [1438, 19] width 80 height 25
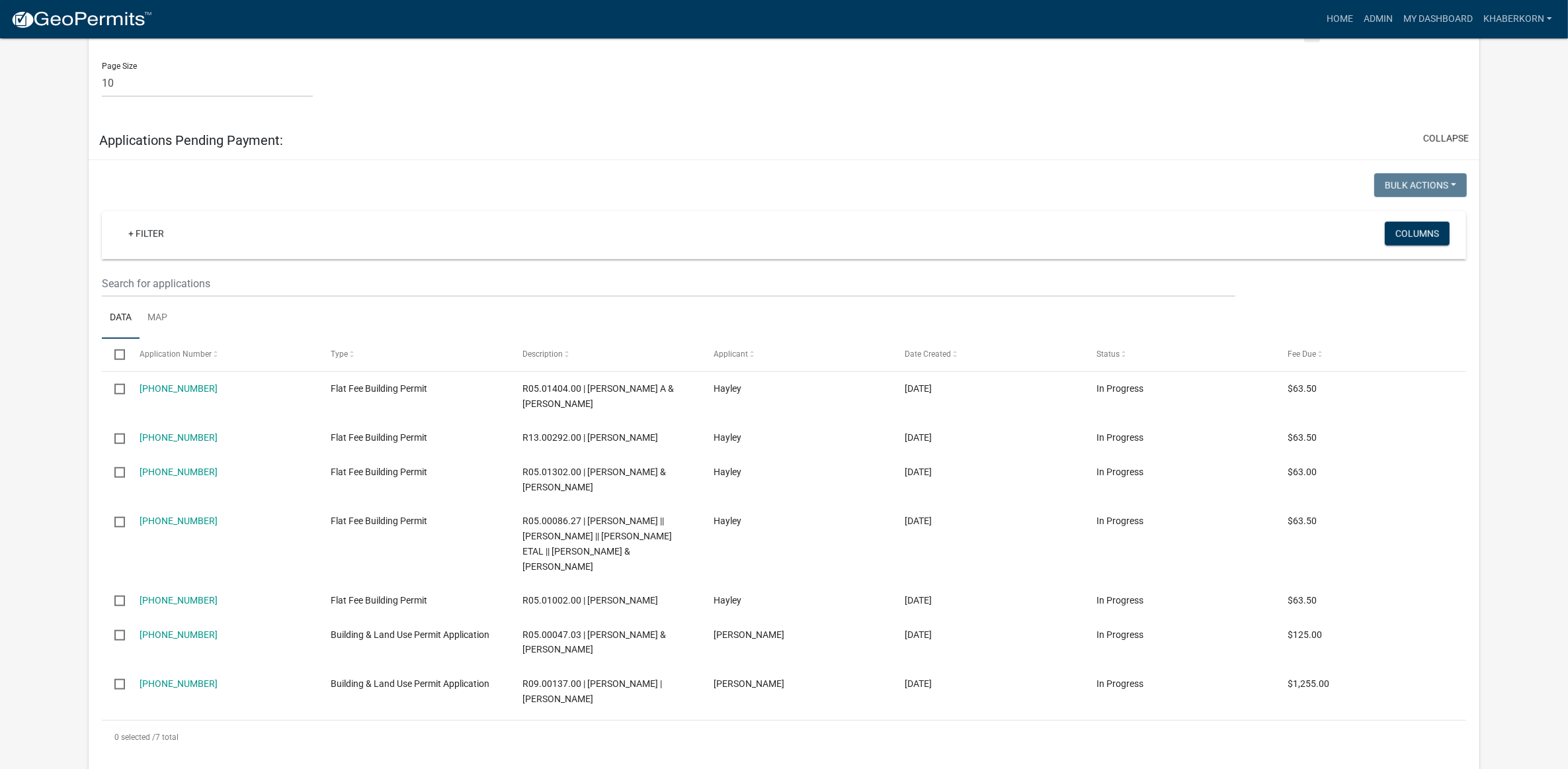
scroll to position [1076, 0]
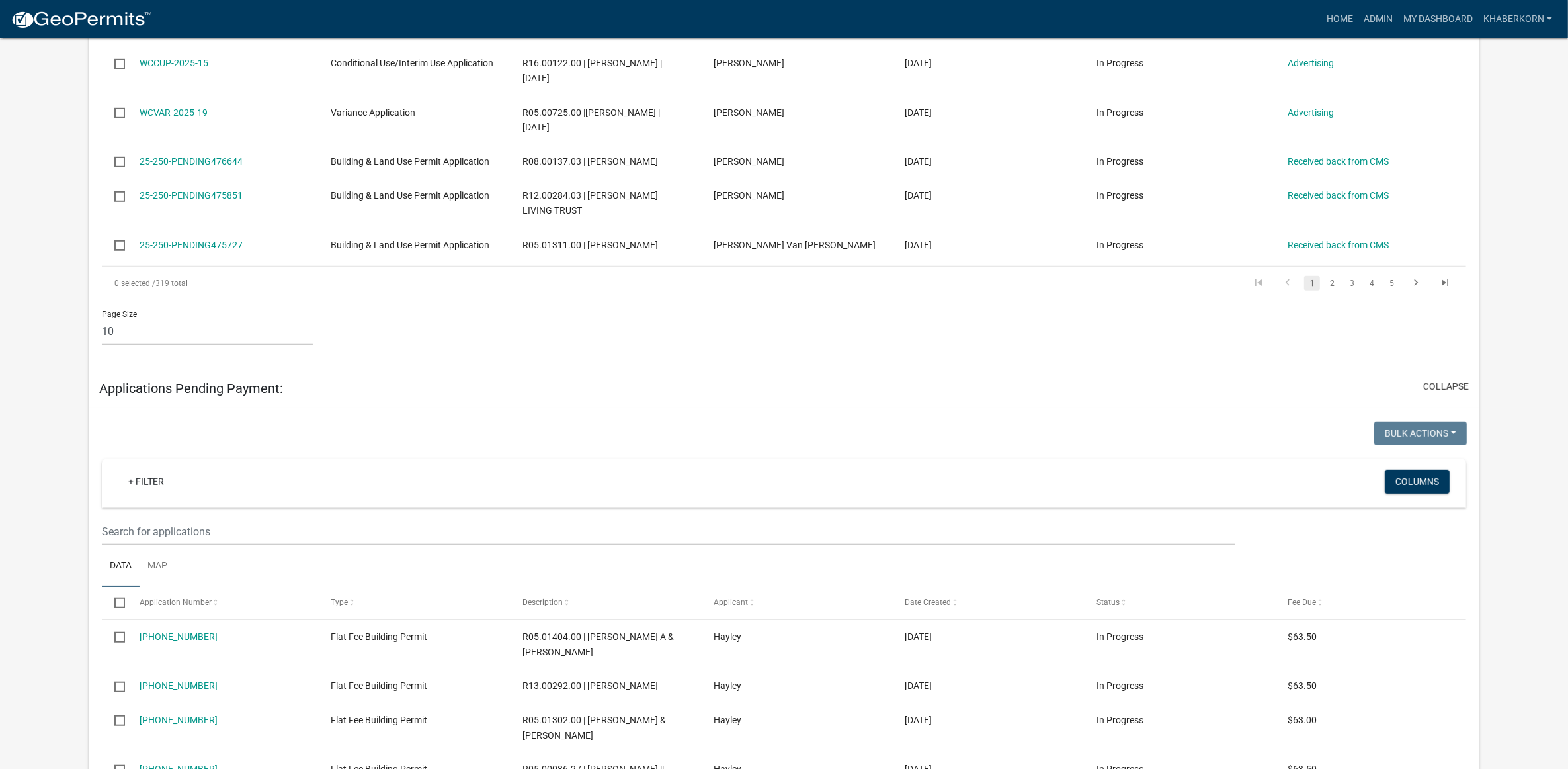
drag, startPoint x: 241, startPoint y: 362, endPoint x: -3, endPoint y: 313, distance: 248.9
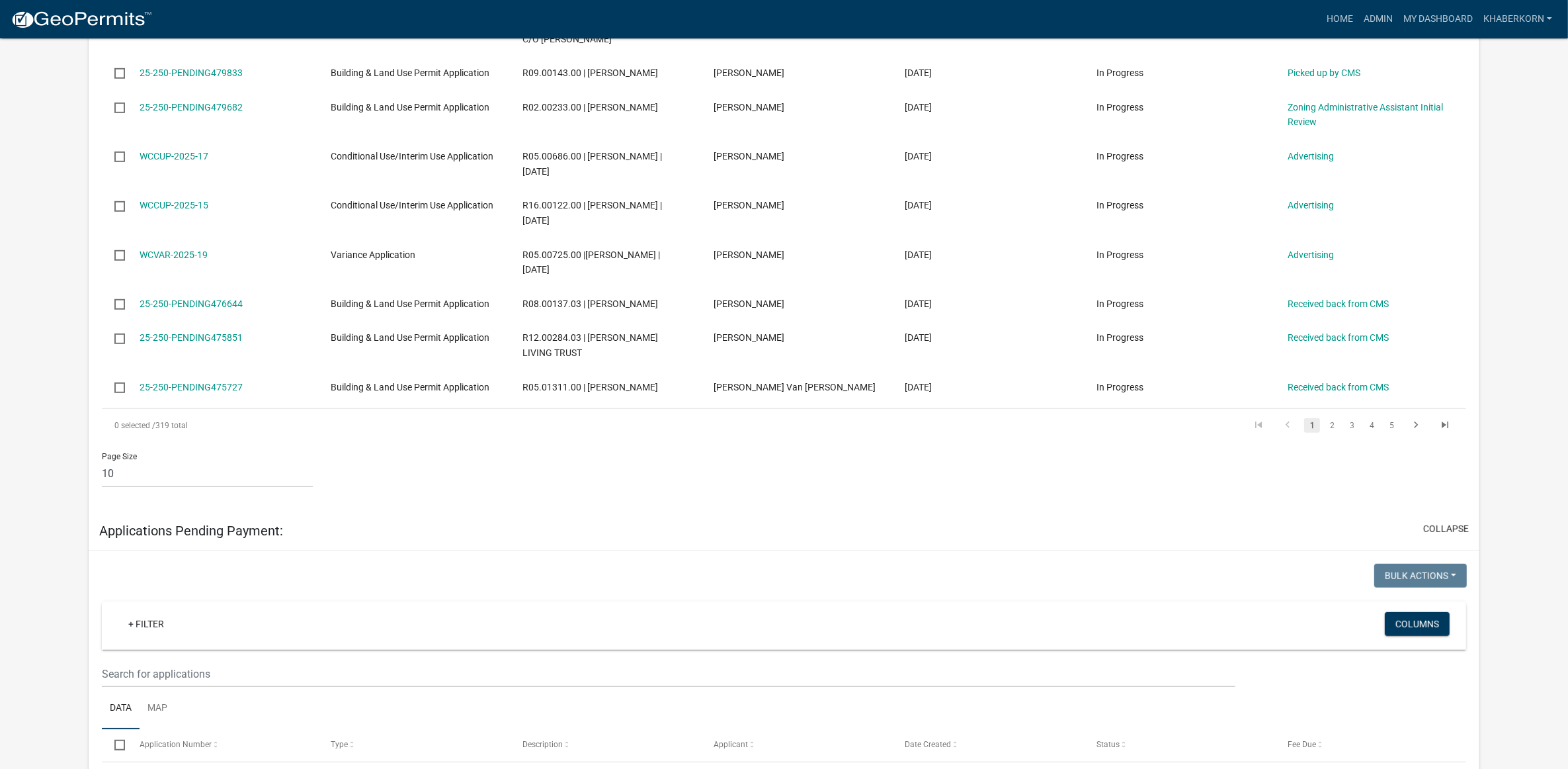
scroll to position [579, 0]
